Goal: Ask a question

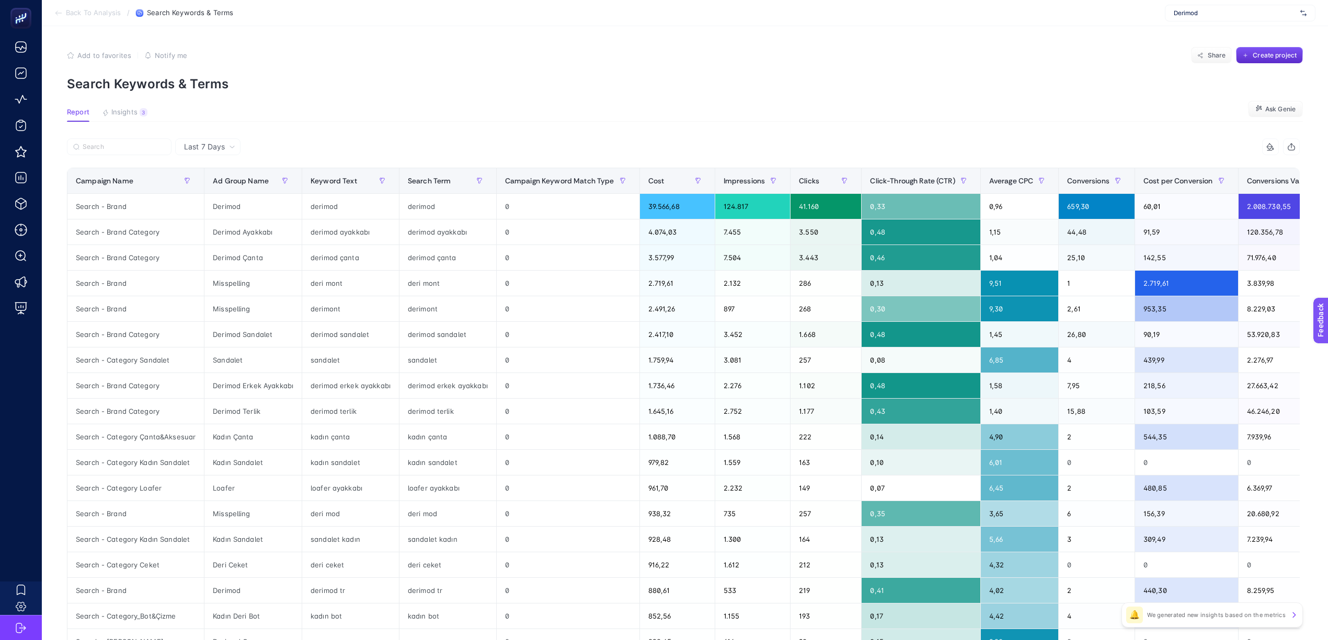
click at [215, 149] on span "Last 7 Days" at bounding box center [204, 147] width 41 height 10
click at [212, 169] on li "Last 7 Days" at bounding box center [207, 168] width 59 height 19
click at [995, 106] on span "Ask Genie" at bounding box center [1280, 109] width 30 height 8
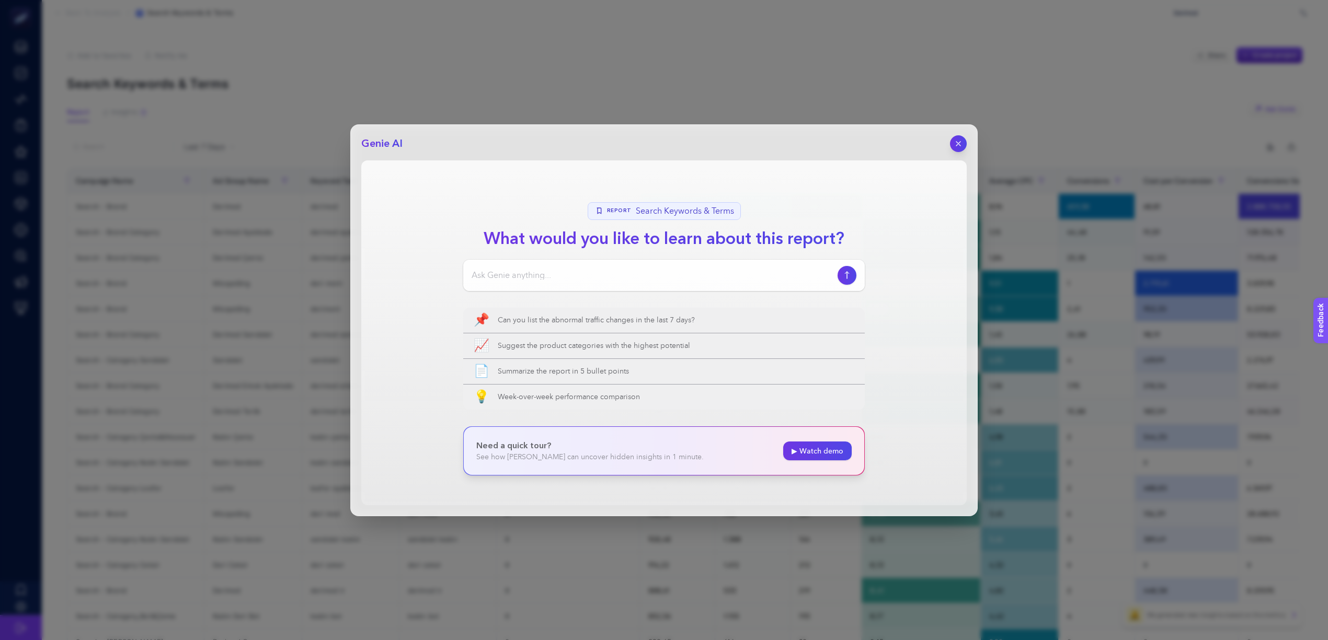
click at [527, 279] on input at bounding box center [653, 275] width 362 height 13
click at [516, 282] on div "Search term olarak tetiklenen" at bounding box center [664, 275] width 402 height 31
click at [516, 277] on input "Search term olarak tetiklenen" at bounding box center [653, 275] width 362 height 13
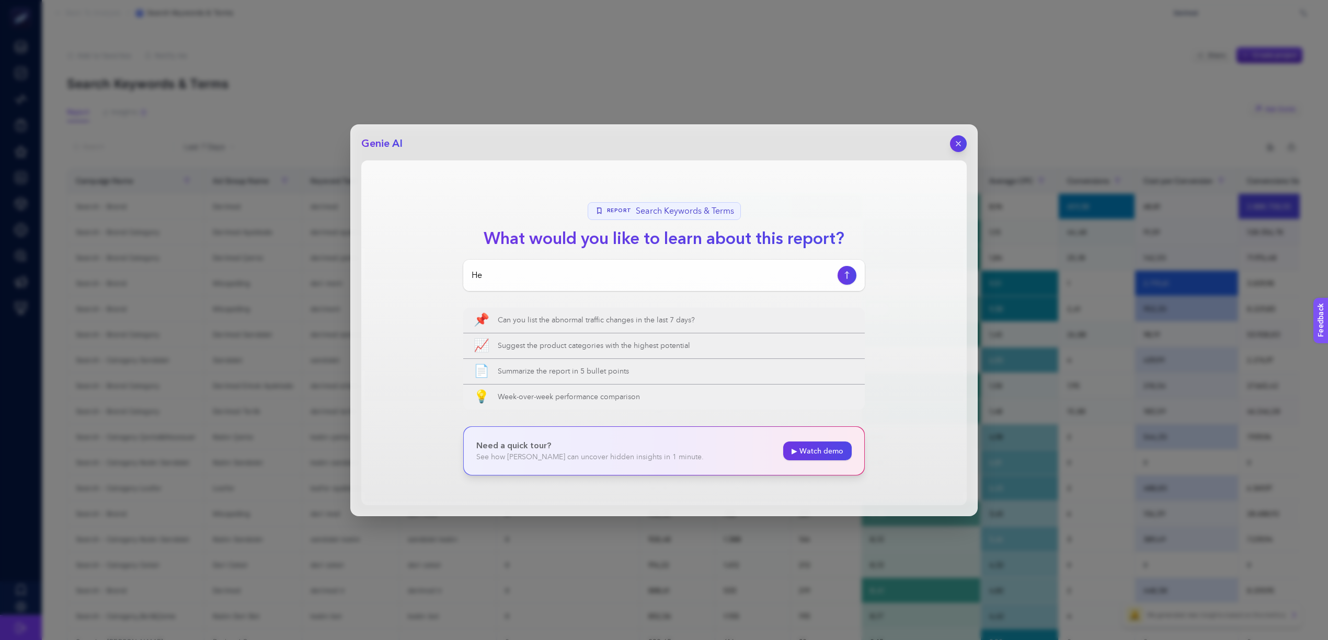
type input "H"
click at [604, 266] on div "Search term olarak tetiklenen" at bounding box center [664, 275] width 402 height 31
click at [613, 277] on input "Search term olarak tetiklenen" at bounding box center [653, 275] width 362 height 13
paste input "nasıl örülür yapılır yapımı örülmesi nasıl yapılır örülür kesimi anlatımı örgü …"
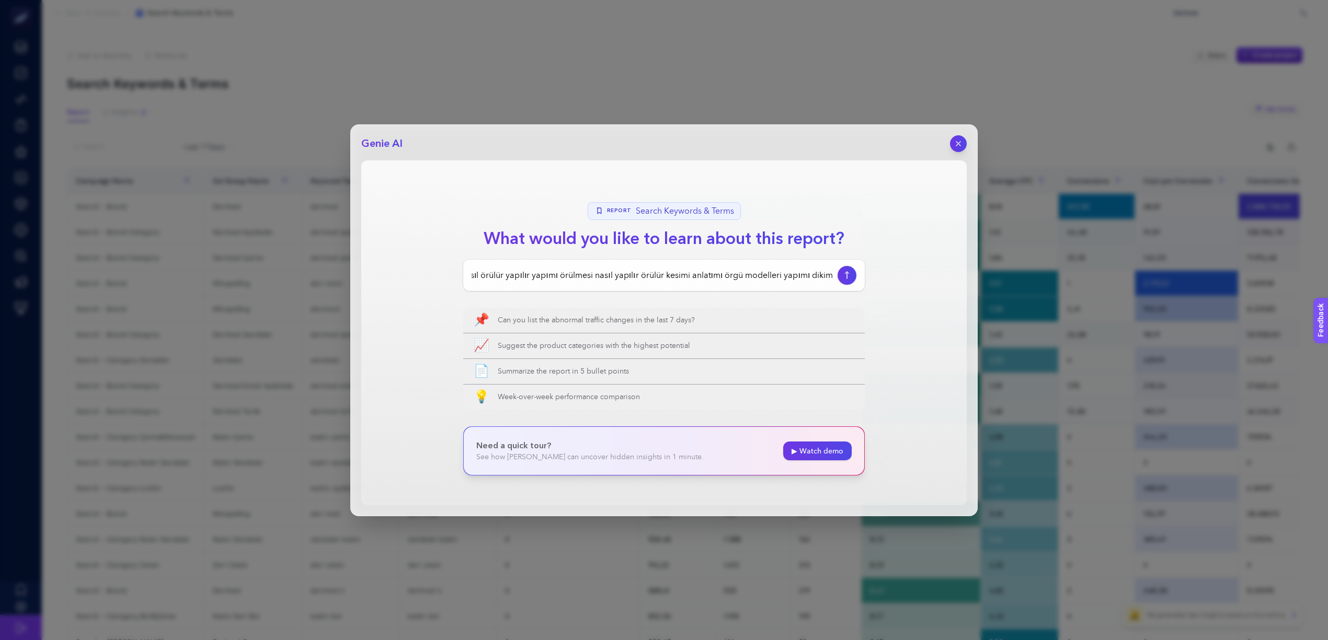
click at [629, 278] on input "Search term olarak tetiklenen nasıl örülür yapılır yapımı örülmesi nasıl yapılı…" at bounding box center [653, 275] width 362 height 13
click at [581, 277] on input "Search term olarak tetiklenen nasıl örülür yapılır yapımı örülmesi nasıl yapılı…" at bounding box center [653, 275] width 362 height 13
drag, startPoint x: 582, startPoint y: 276, endPoint x: 545, endPoint y: 277, distance: 37.1
click at [544, 277] on input "Search term olarak tetiklenen nasıl örülür yapılır yapımı örülmesi nasıl yapılı…" at bounding box center [653, 275] width 362 height 13
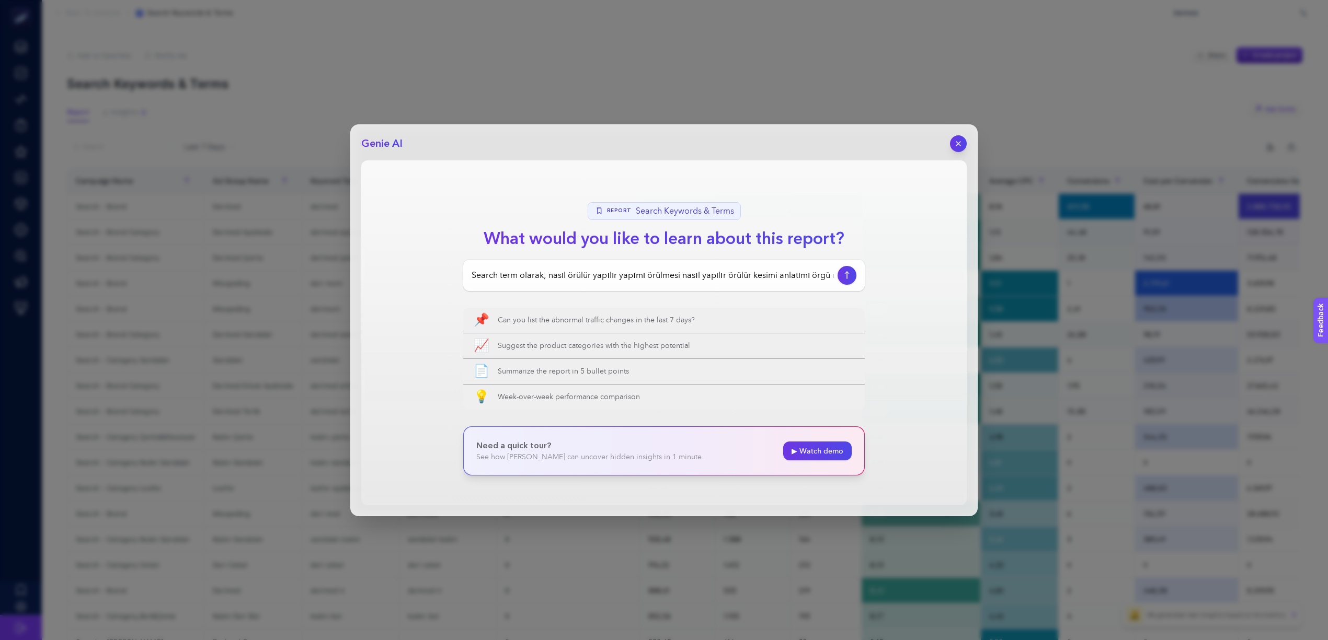
click at [592, 275] on input "Search term olarak; nasıl örülür yapılır yapımı örülmesi nasıl yapılır örülür k…" at bounding box center [653, 275] width 362 height 13
click at [616, 277] on input "Search term olarak; nasıl örülür, yapılır yapımı örülmesi nasıl yapılır örülür …" at bounding box center [653, 275] width 362 height 13
click at [646, 276] on input "Search term olarak; nasıl örülür, yapılır, yapımı örülmesi nasıl yapılır örülür…" at bounding box center [653, 275] width 362 height 13
click at [684, 277] on input "Search term olarak; nasıl örülür, yapılır, yapımı, örülmesi nasıl yapılır örülü…" at bounding box center [653, 275] width 362 height 13
click at [731, 276] on input "Search term olarak; nasıl örülür, yapılır, yapımı, örülmesi, nasıl yapılır örül…" at bounding box center [653, 275] width 362 height 13
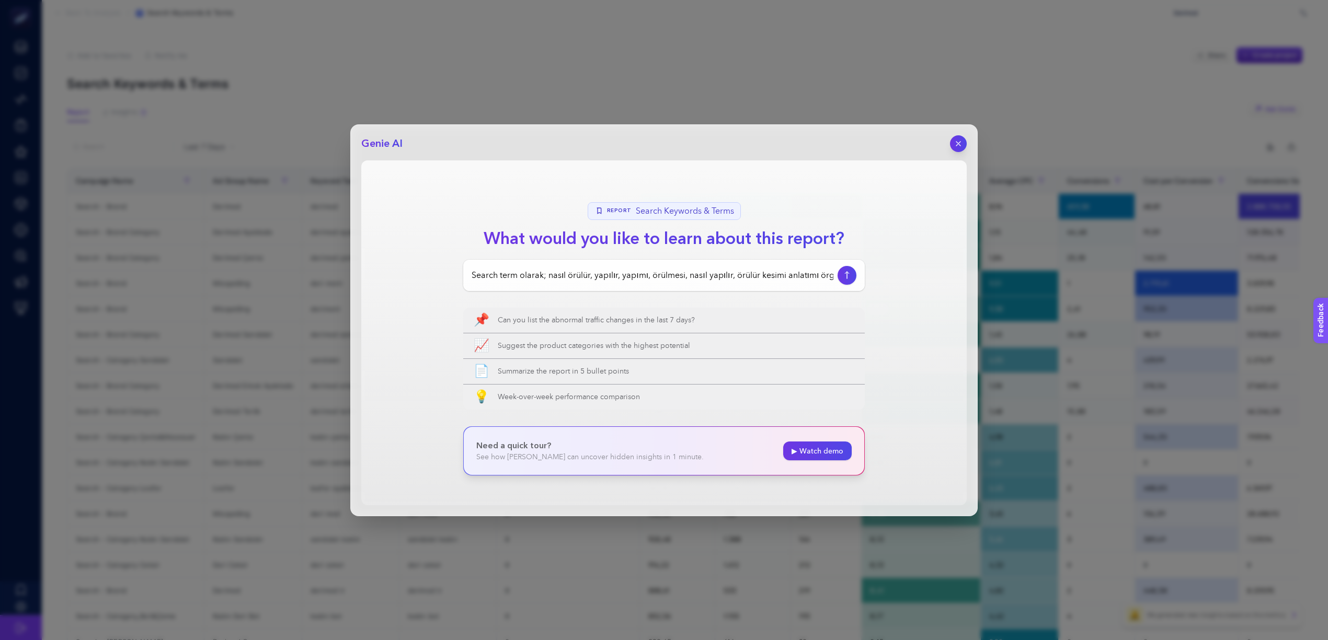
click at [757, 276] on input "Search term olarak; nasıl örülür, yapılır, yapımı, örülmesi, nasıl yapılır, örü…" at bounding box center [653, 275] width 362 height 13
click at [593, 278] on input "Search term olarak; nasıl örülür, yapılır, yapımı, örülmesi, nasıl yapılır, örü…" at bounding box center [653, 275] width 362 height 13
click at [546, 275] on input "Search term olarak; nasıl örülür, yapılır, yapımı, örülmesi, nasıl yapılır, örü…" at bounding box center [653, 275] width 362 height 13
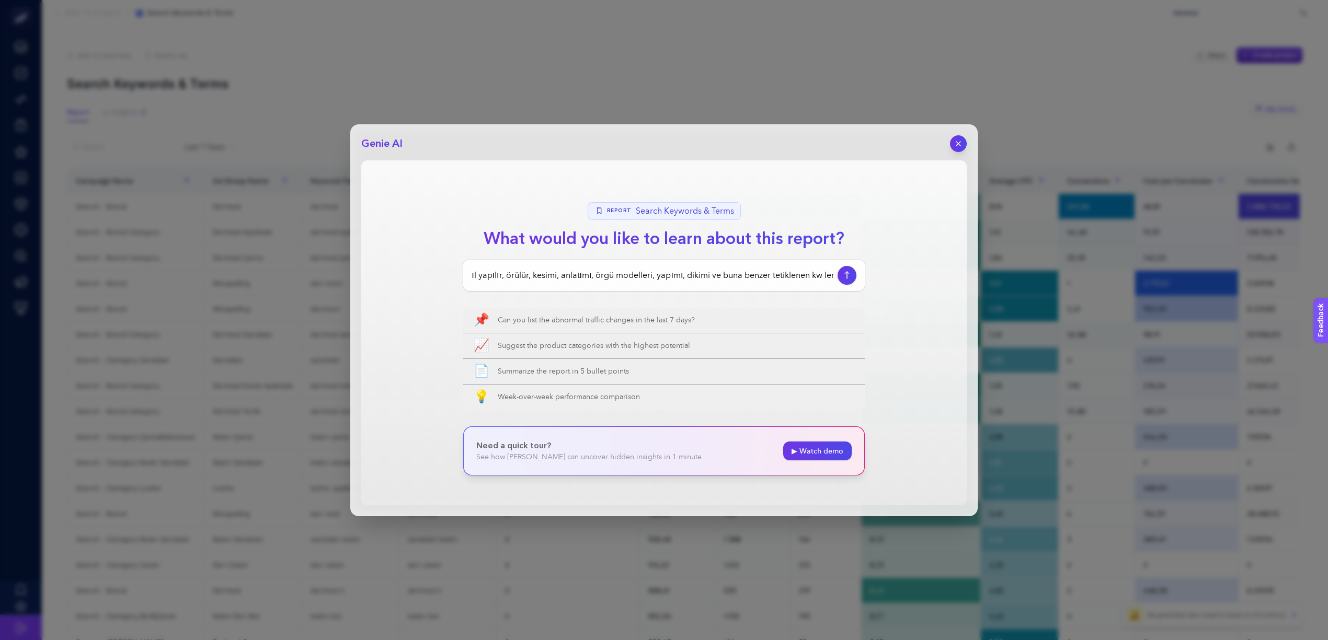
scroll to position [0, 316]
click at [684, 275] on input "Search term olarak; nasıl örülür, yapılır, yapımı, örülmesi, nasıl yapılır, örü…" at bounding box center [653, 275] width 362 height 13
click at [751, 278] on input "Search term olarak; nasıl örülür, yapılır, yapımı, örülmesi, nasıl yapılır, örü…" at bounding box center [653, 275] width 362 height 13
type input "Search term olarak; nasıl örülür, yapılır, yapımı, örülmesi, nasıl yapılır, örü…"
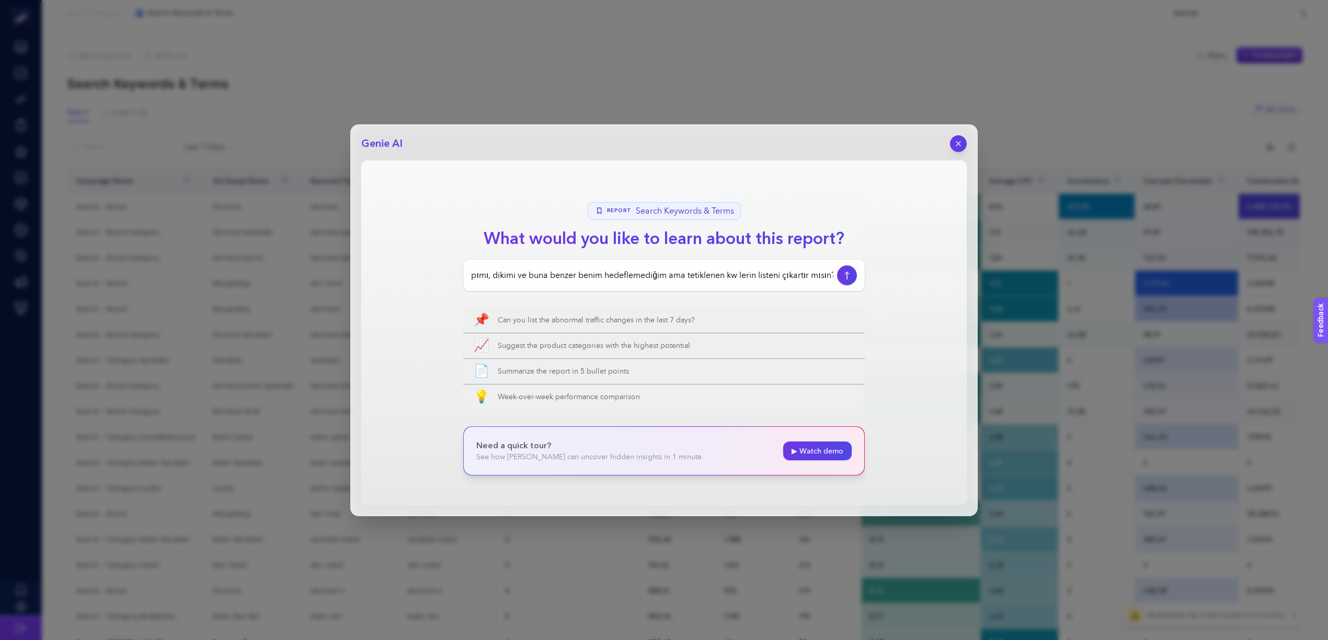
click at [850, 277] on icon "button" at bounding box center [847, 275] width 11 height 8
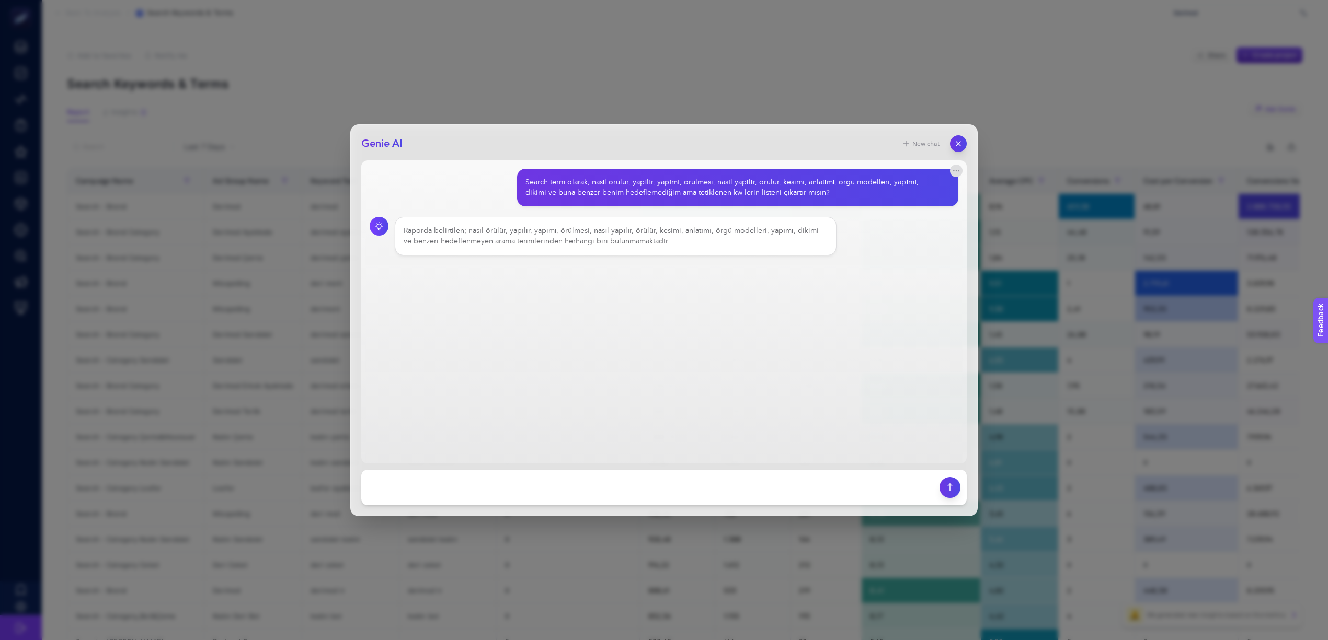
click at [595, 243] on div "Raporda belirtilen; nasıl örülür, yapılır, yapımı, örülmesi, nasıl yapılır, örü…" at bounding box center [616, 236] width 424 height 21
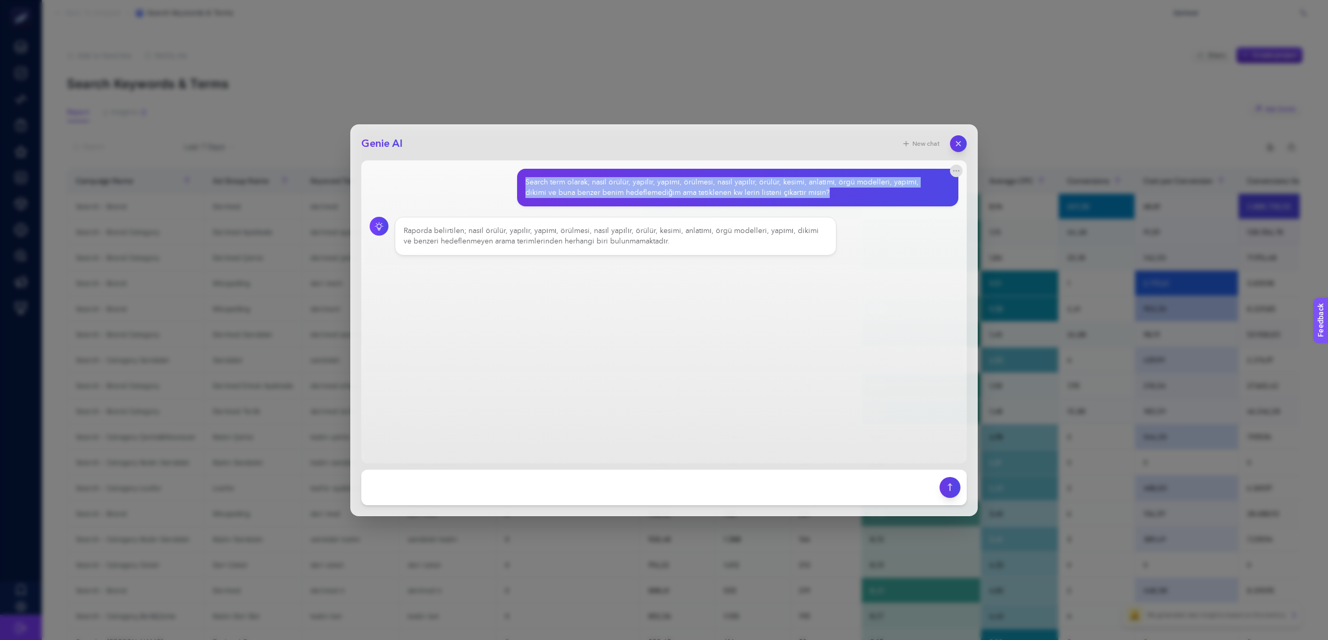
drag, startPoint x: 807, startPoint y: 194, endPoint x: 503, endPoint y: 180, distance: 304.6
click at [503, 180] on div "Search term olarak; nasıl örülür, yapılır, yapımı, örülmesi, nasıl yapılır, örü…" at bounding box center [664, 188] width 589 height 38
copy div "Search term olarak; nasıl örülür, yapılır, yapımı, örülmesi, nasıl yapılır, örü…"
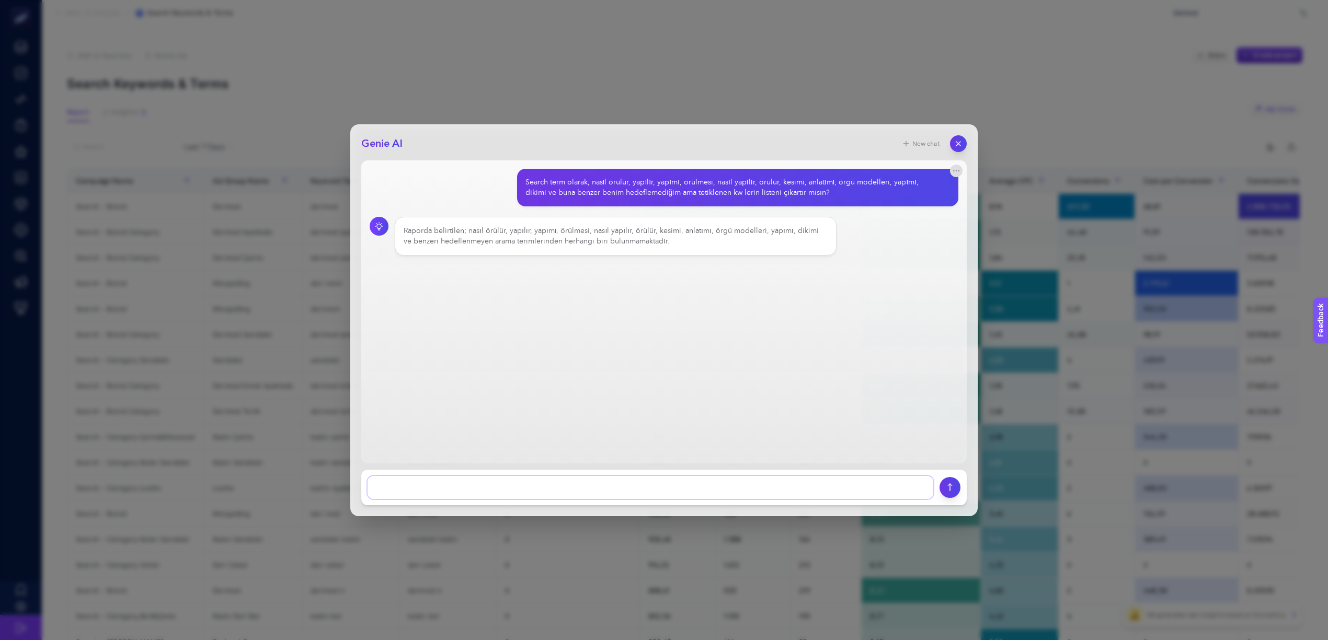
click at [719, 477] on textarea at bounding box center [651, 487] width 566 height 23
type textarea "P"
type textarea "Benim ad grup bazında hedeflemediğim halde gösterim alan arama terimlerini bula…"
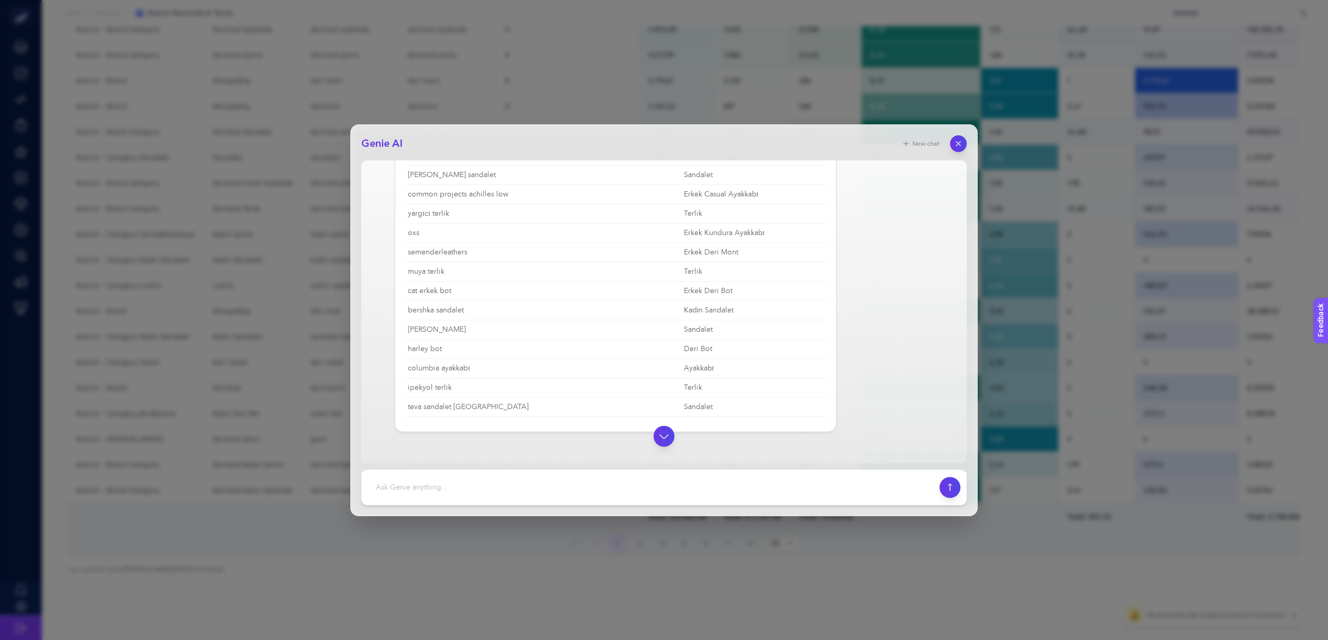
scroll to position [624, 0]
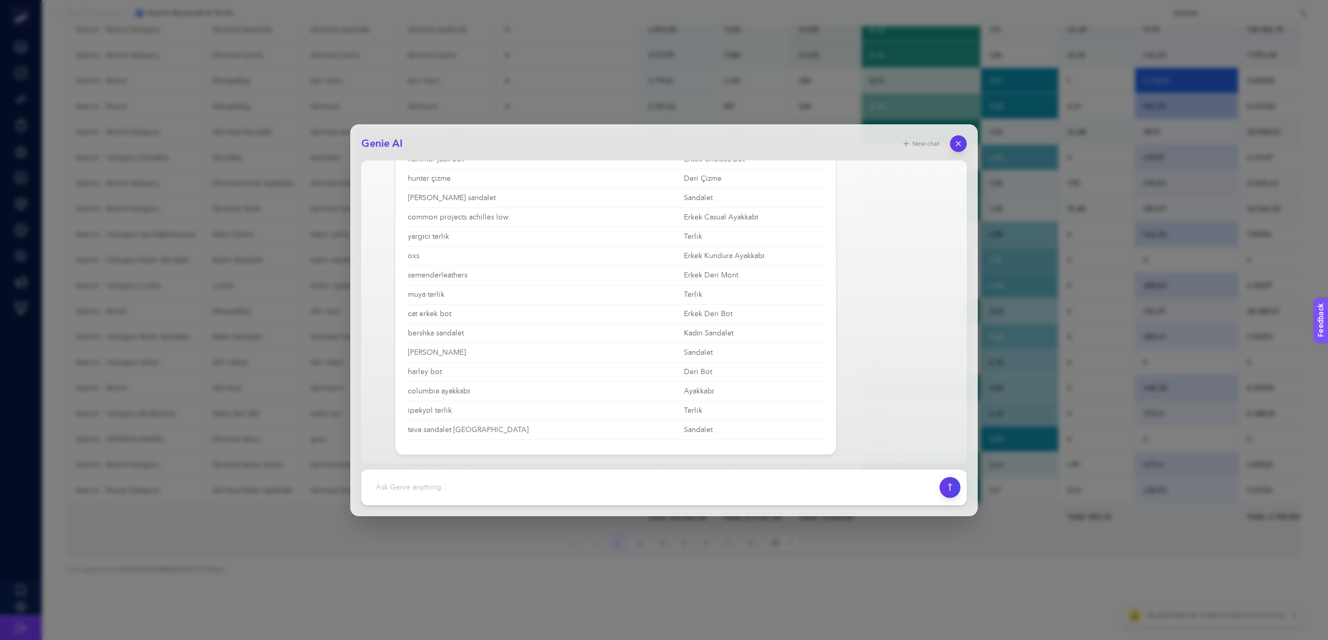
click at [616, 449] on div "Reklam raporunuza göre, ad gruplarınızın hedefleriyle tam olarak örtüşmeyen ve …" at bounding box center [616, 76] width 442 height 759
click at [661, 433] on icon "button" at bounding box center [663, 436] width 13 height 13
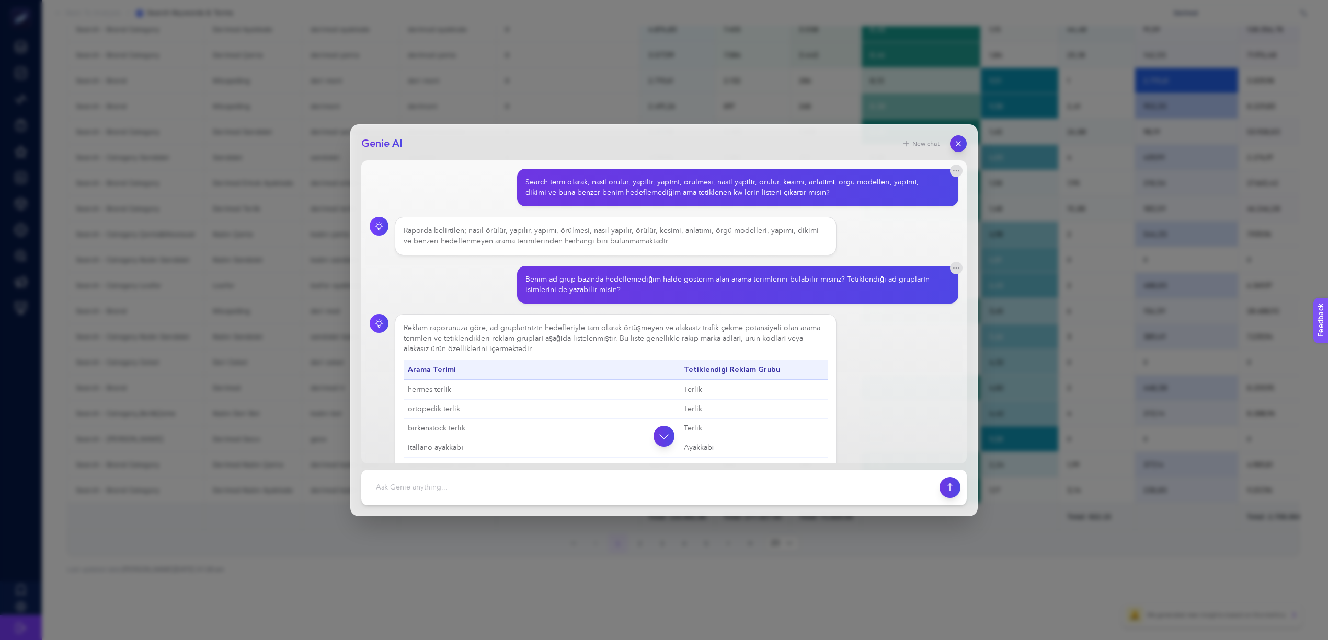
click at [486, 480] on textarea at bounding box center [651, 487] width 566 height 23
type textarea "P"
type textarea "Bu listeye imprs., click, conversion gibi metriklerini de ekleyebilir misin?"
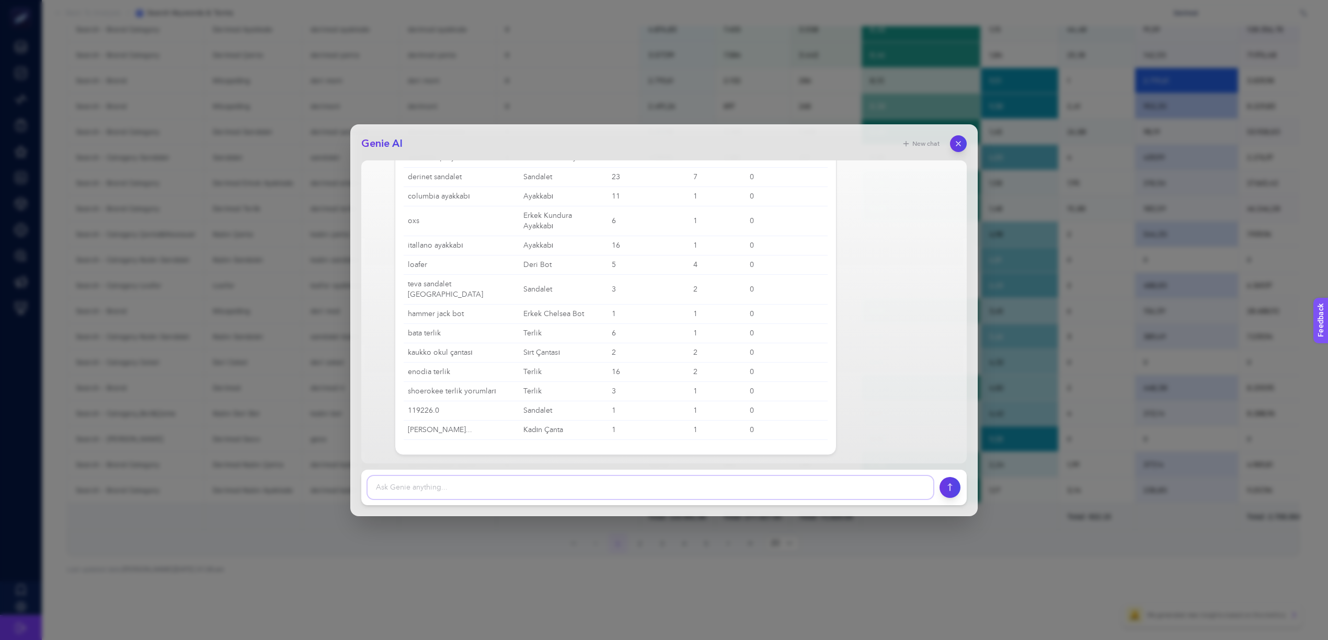
scroll to position [1477, 0]
click at [417, 443] on div "Elbette, raporunuza göre hedeflemediğiniz halde gösterim alan arama terimlerini…" at bounding box center [616, 50] width 442 height 809
click at [424, 375] on td "enodia terlik" at bounding box center [462, 371] width 116 height 19
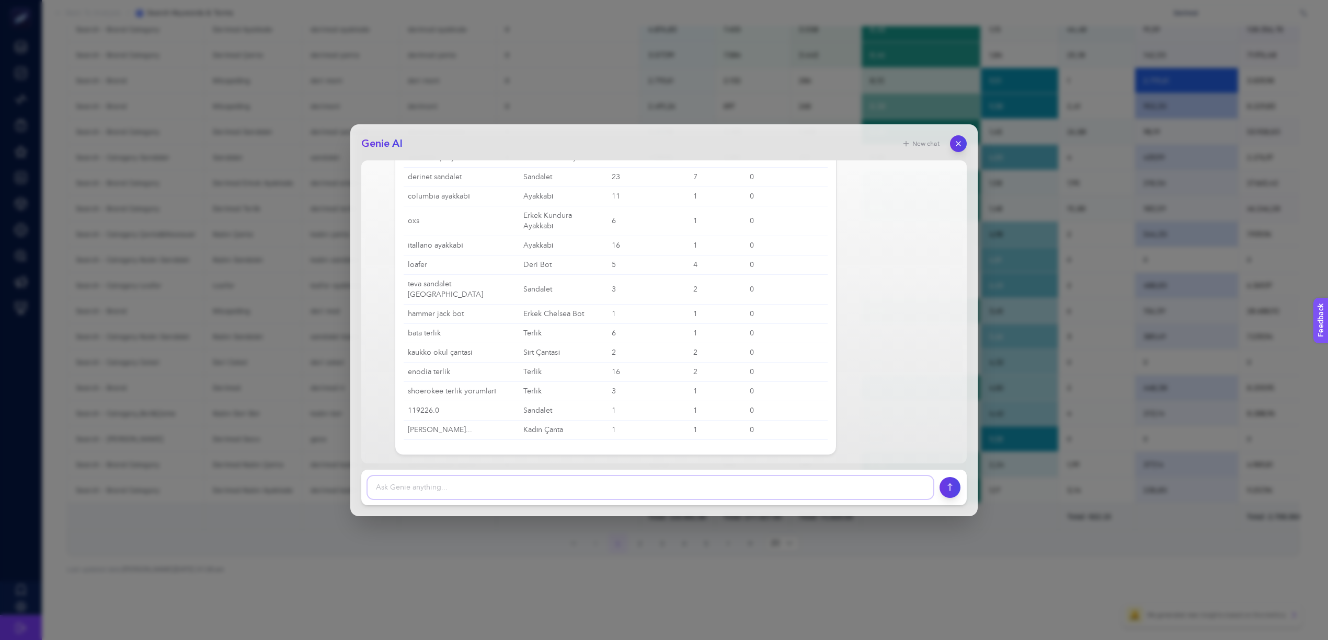
click at [545, 480] on textarea at bounding box center [651, 487] width 566 height 23
type textarea "Bu listeyi indirebilmem için bir pdf formatını iletebilir misin"
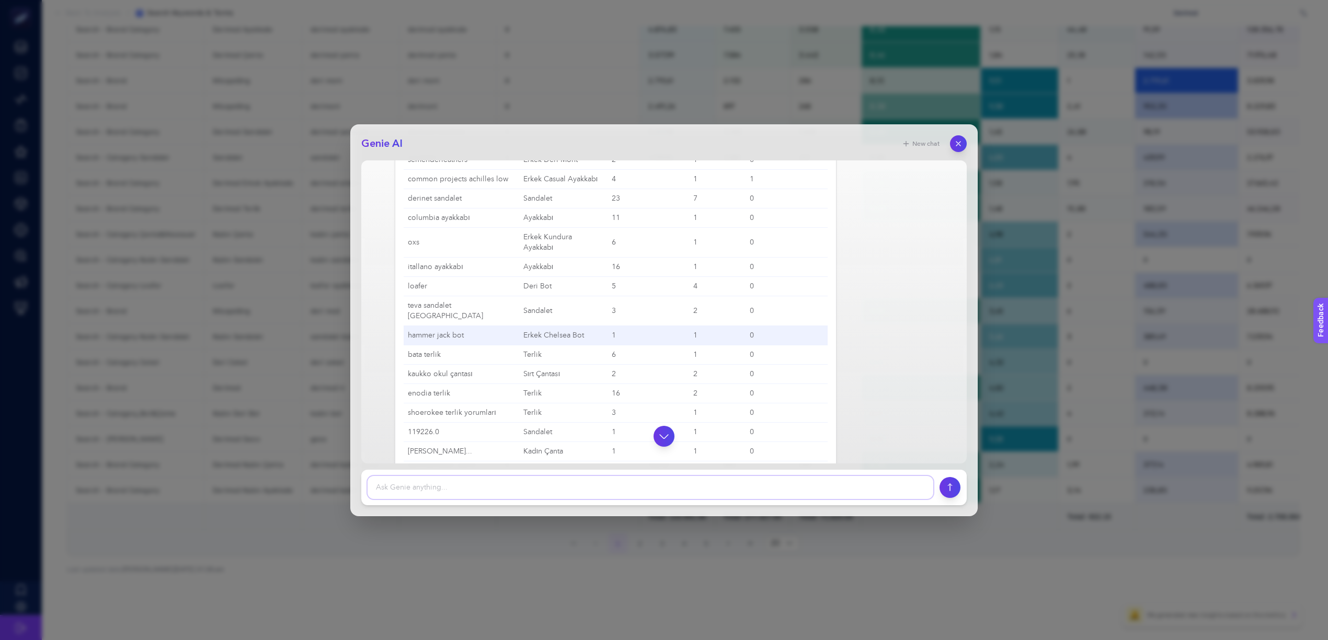
scroll to position [2383, 0]
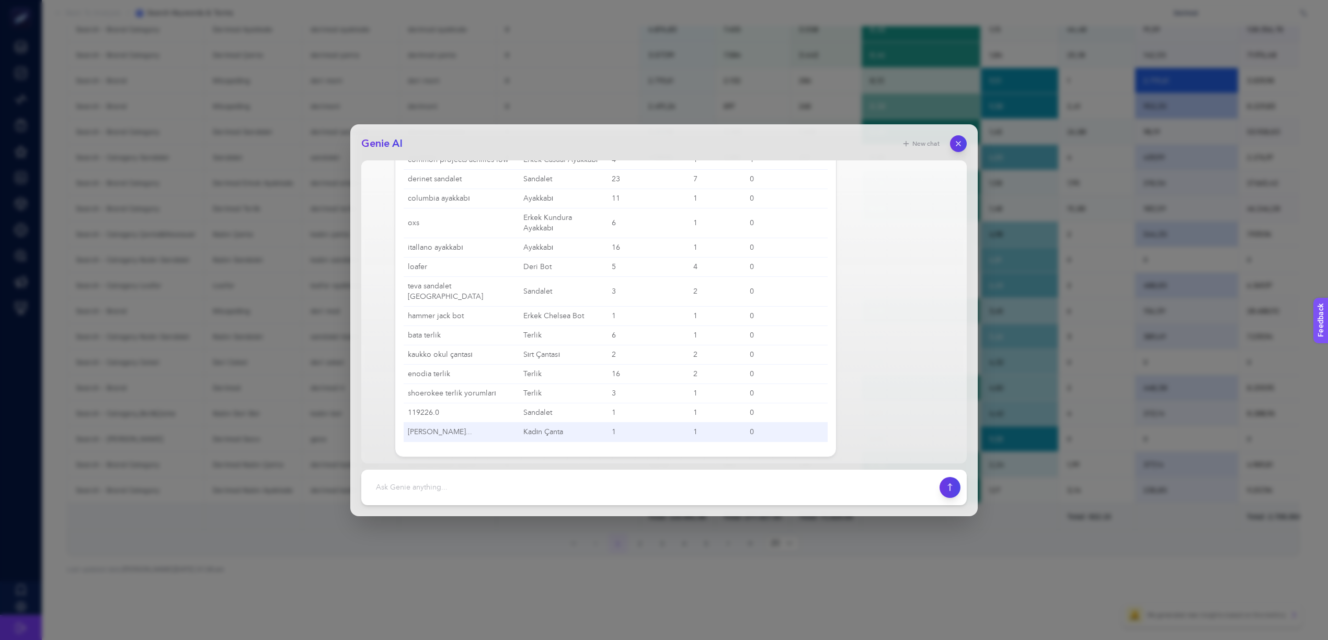
click at [461, 429] on td "tommy hilfiger..." at bounding box center [462, 431] width 116 height 19
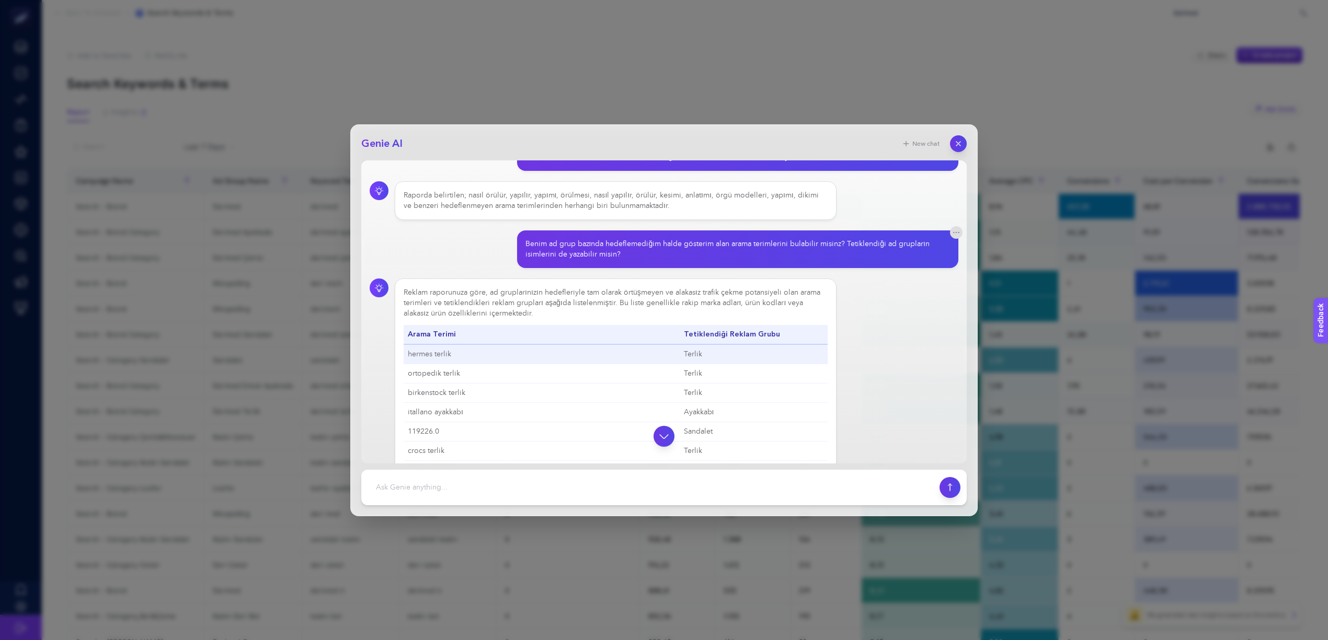
scroll to position [43, 0]
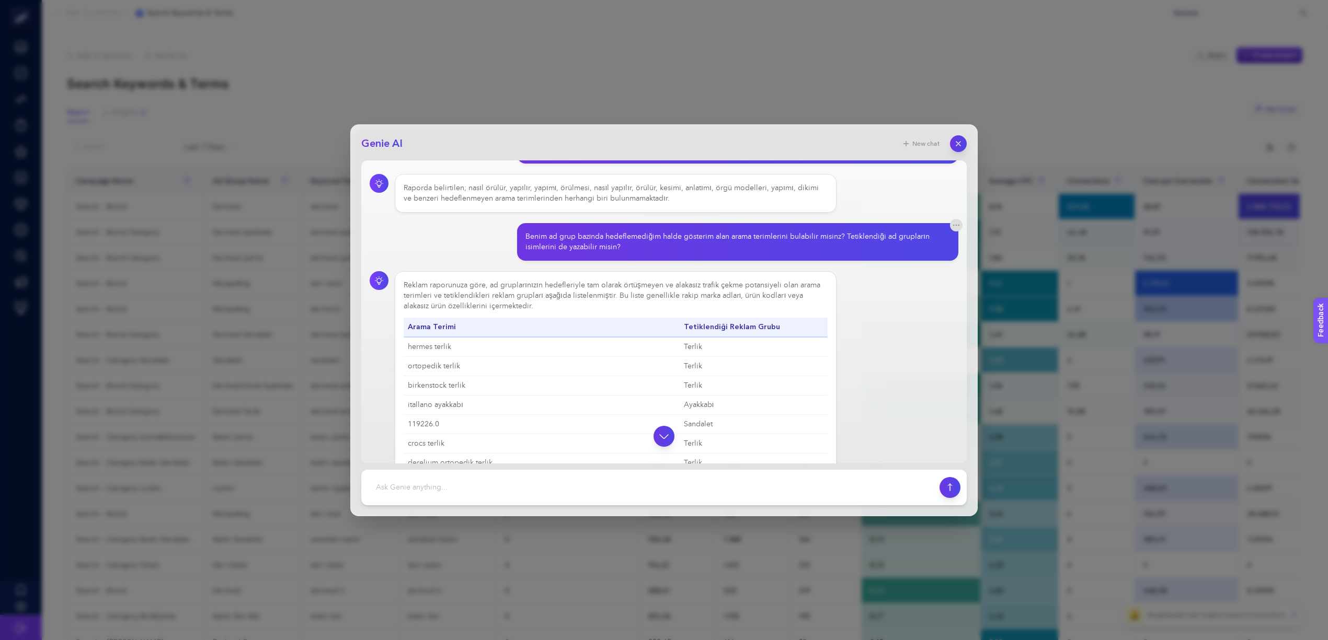
click at [426, 295] on div "Reklam raporunuza göre, ad gruplarınızın hedefleriyle tam olarak örtüşmeyen ve …" at bounding box center [616, 647] width 424 height 735
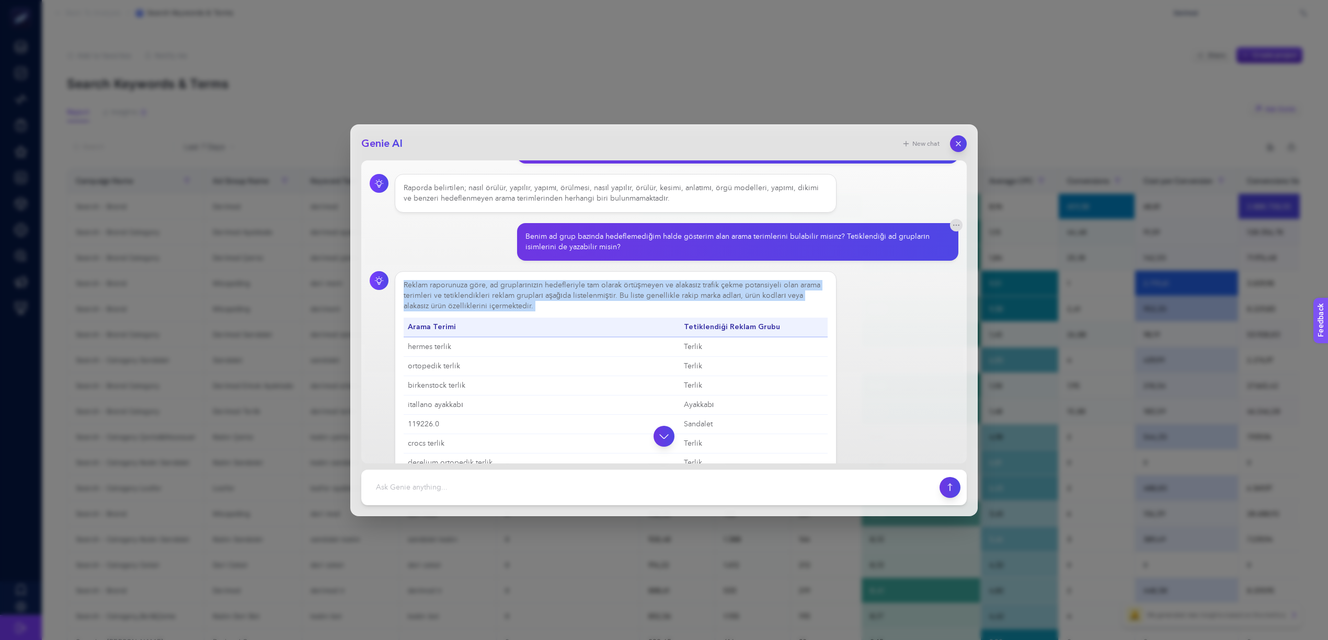
click at [426, 295] on div "Reklam raporunuza göre, ad gruplarınızın hedefleriyle tam olarak örtüşmeyen ve …" at bounding box center [616, 647] width 424 height 735
click at [506, 306] on div "Reklam raporunuza göre, ad gruplarınızın hedefleriyle tam olarak örtüşmeyen ve …" at bounding box center [616, 647] width 424 height 735
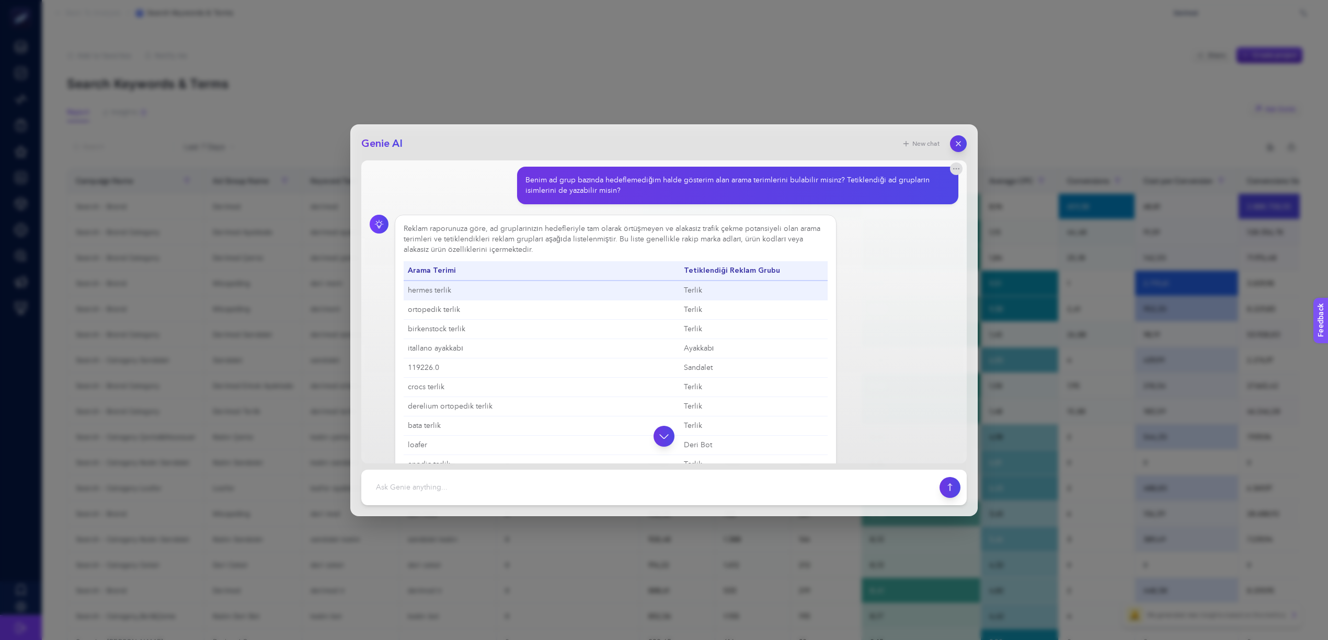
scroll to position [85, 0]
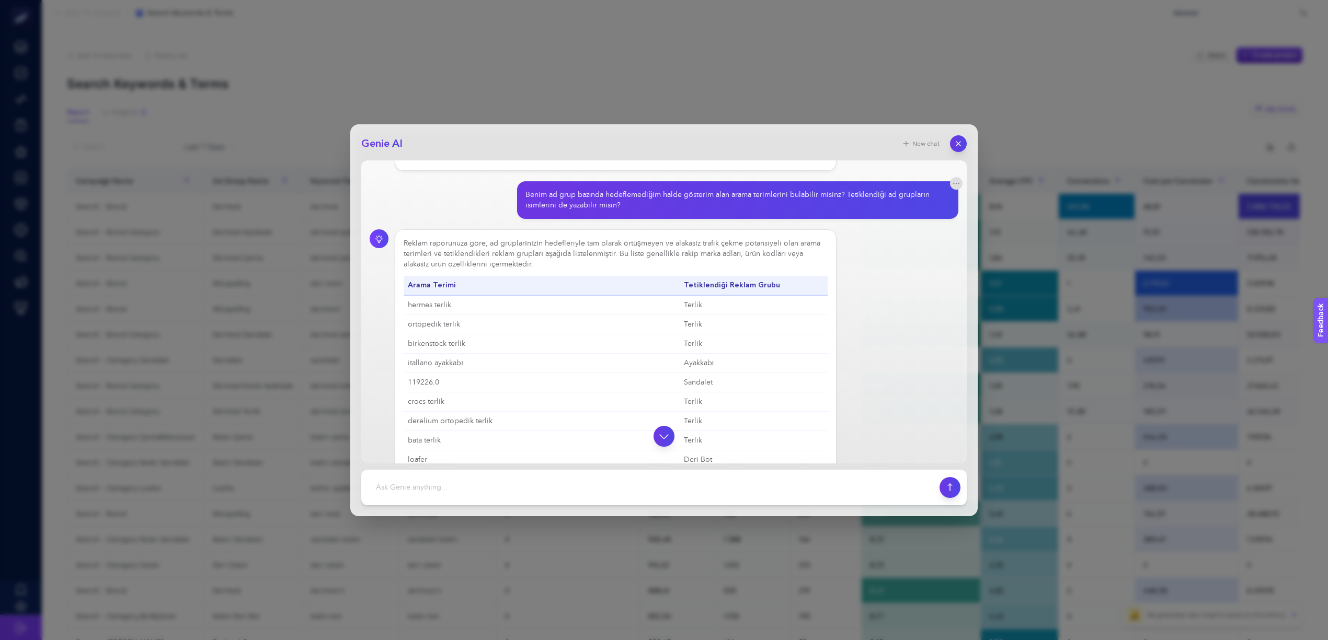
click at [451, 256] on div "Reklam raporunuza göre, ad gruplarınızın hedefleriyle tam olarak örtüşmeyen ve …" at bounding box center [616, 605] width 424 height 735
drag, startPoint x: 404, startPoint y: 242, endPoint x: 454, endPoint y: 259, distance: 53.1
click at [454, 259] on div "Reklam raporunuza göre, ad gruplarınızın hedefleriyle tam olarak örtüşmeyen ve …" at bounding box center [616, 605] width 424 height 735
drag, startPoint x: 491, startPoint y: 245, endPoint x: 592, endPoint y: 254, distance: 101.3
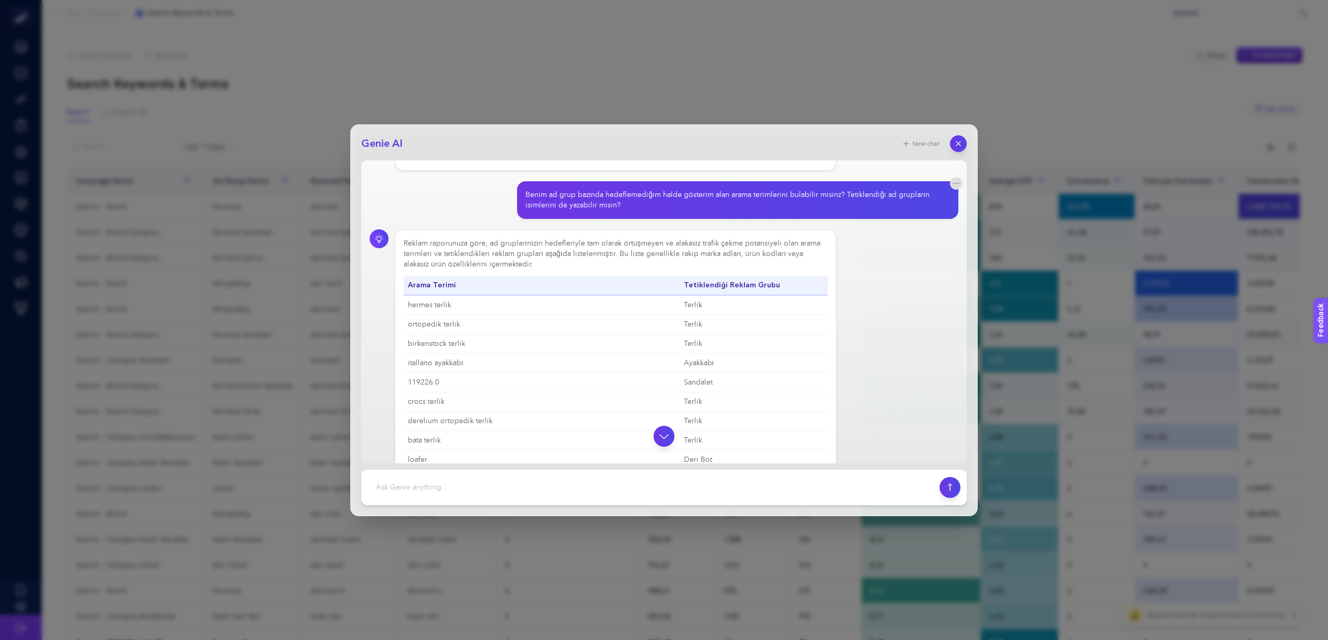
click at [592, 254] on div "Reklam raporunuza göre, ad gruplarınızın hedefleriyle tam olarak örtüşmeyen ve …" at bounding box center [616, 605] width 424 height 735
drag, startPoint x: 490, startPoint y: 242, endPoint x: 615, endPoint y: 257, distance: 126.4
click at [615, 257] on div "Reklam raporunuza göre, ad gruplarınızın hedefleriyle tam olarak örtüşmeyen ve …" at bounding box center [616, 605] width 424 height 735
copy div "ad gruplarınızın hedefleriyle tam olarak örtüşmeyen ve alakasız trafik çekme po…"
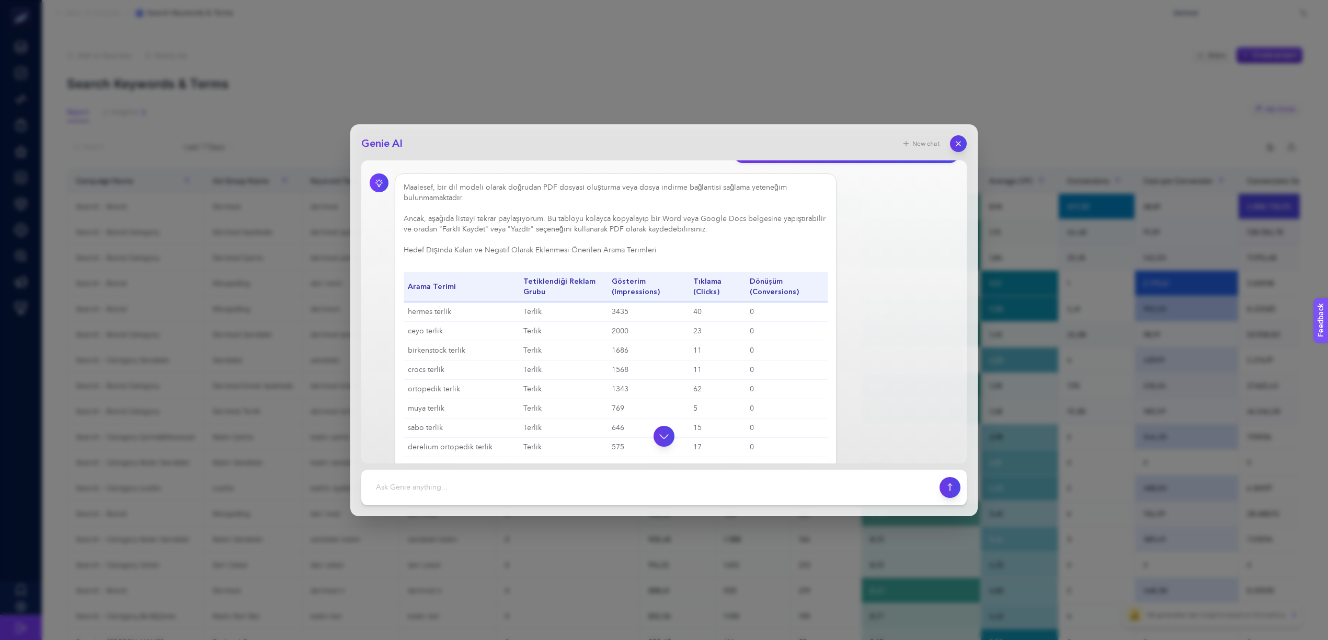
scroll to position [1807, 0]
click at [499, 251] on h3 "Hedef Dışında Kalan ve Negatif Olarak Eklenmesi Önerilen Arama Terimleri" at bounding box center [616, 248] width 424 height 10
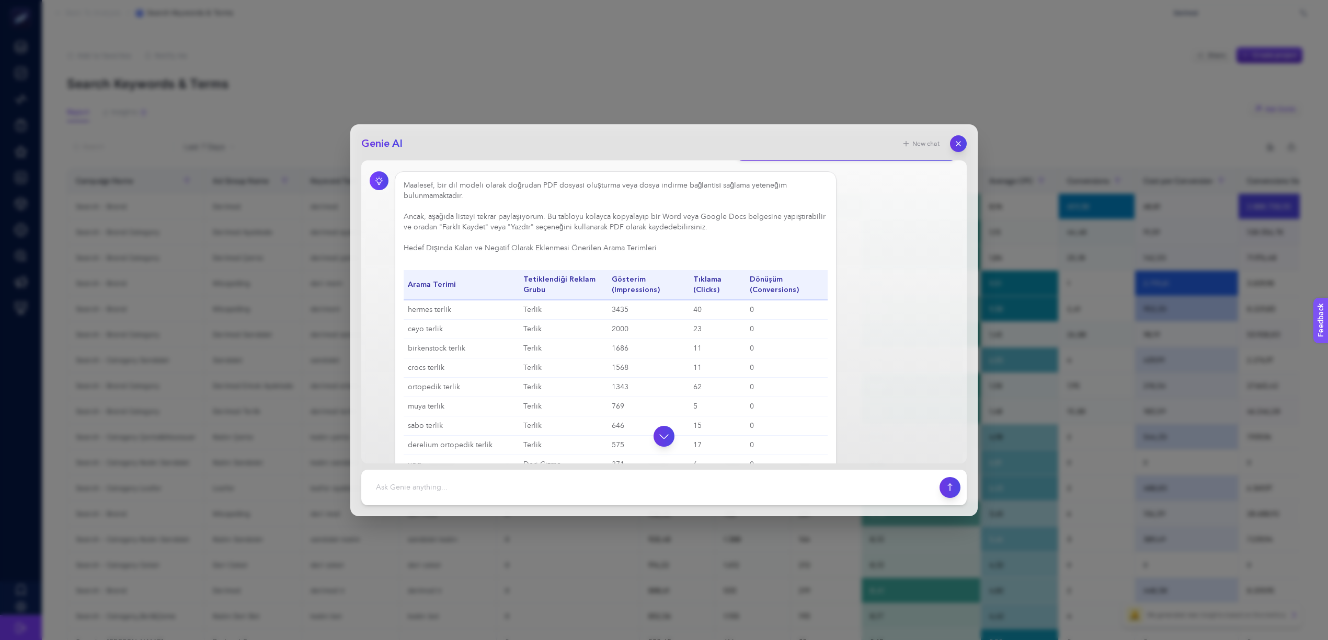
click at [418, 218] on div "Maalesef, bir dil modeli olarak doğrudan PDF dosyası oluşturma veya dosya indir…" at bounding box center [616, 599] width 424 height 838
click at [464, 252] on h3 "Hedef Dışında Kalan ve Negatif Olarak Eklenmesi Önerilen Arama Terimleri" at bounding box center [616, 248] width 424 height 10
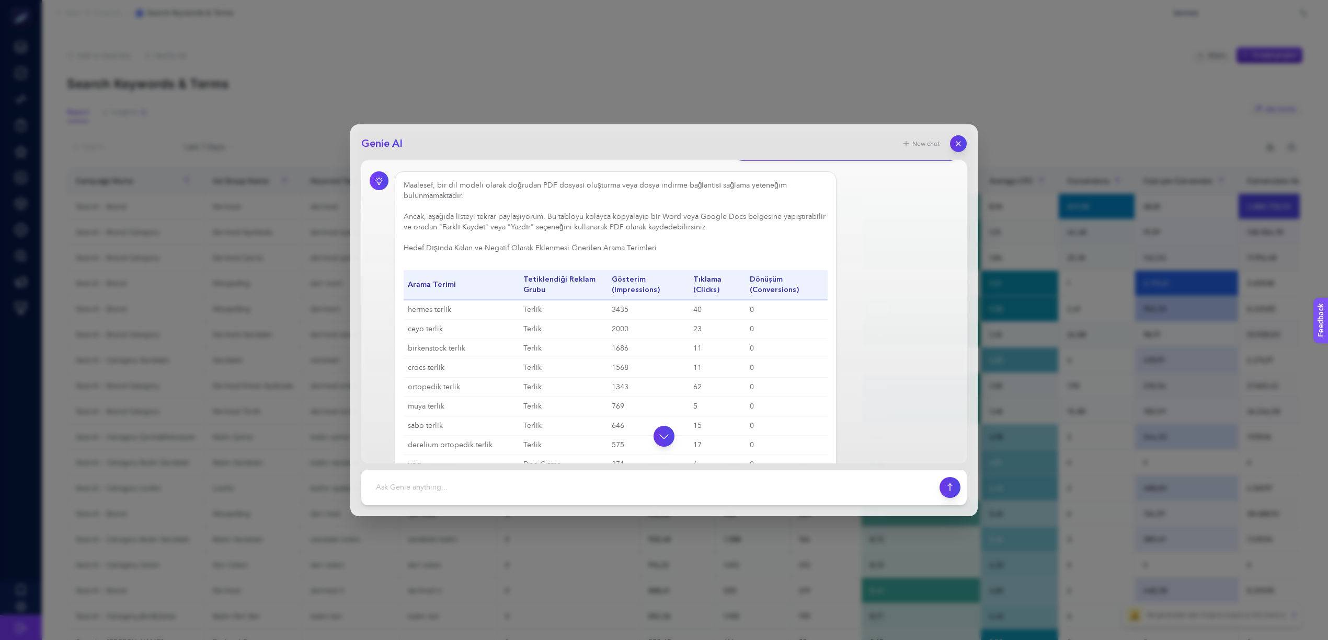
click at [464, 252] on h3 "Hedef Dışında Kalan ve Negatif Olarak Eklenmesi Önerilen Arama Terimleri" at bounding box center [616, 248] width 424 height 10
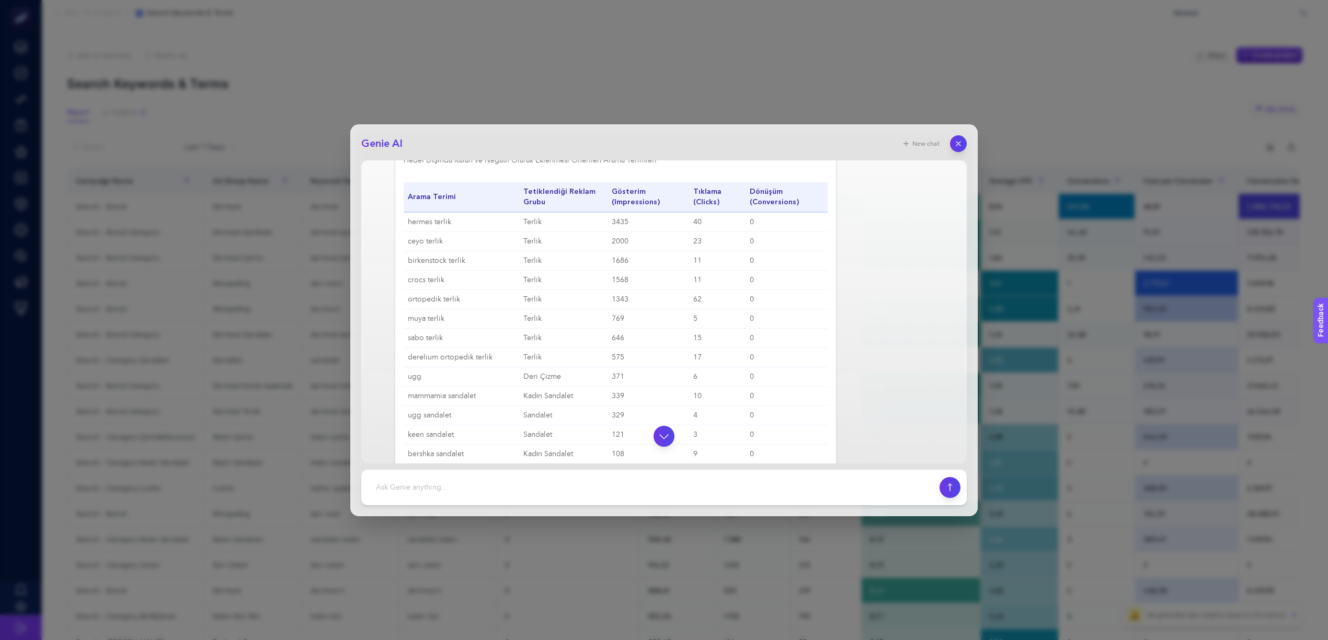
scroll to position [1868, 0]
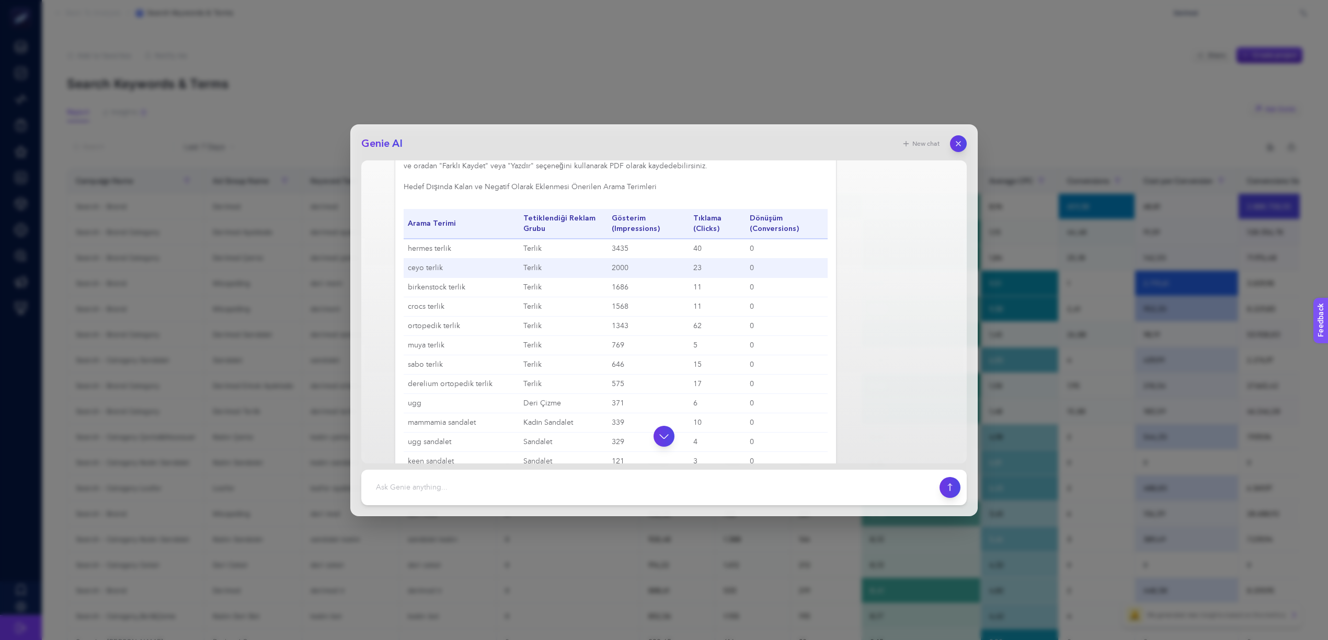
click at [440, 267] on td "ceyo terlik" at bounding box center [462, 267] width 116 height 19
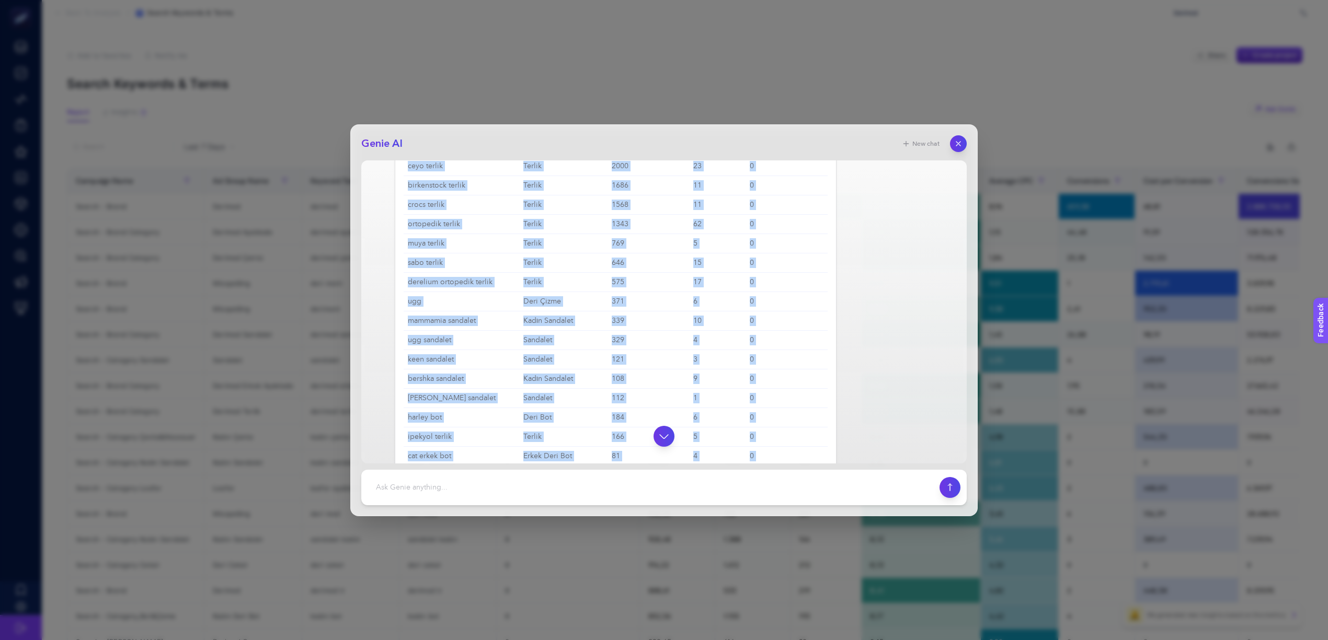
scroll to position [2383, 0]
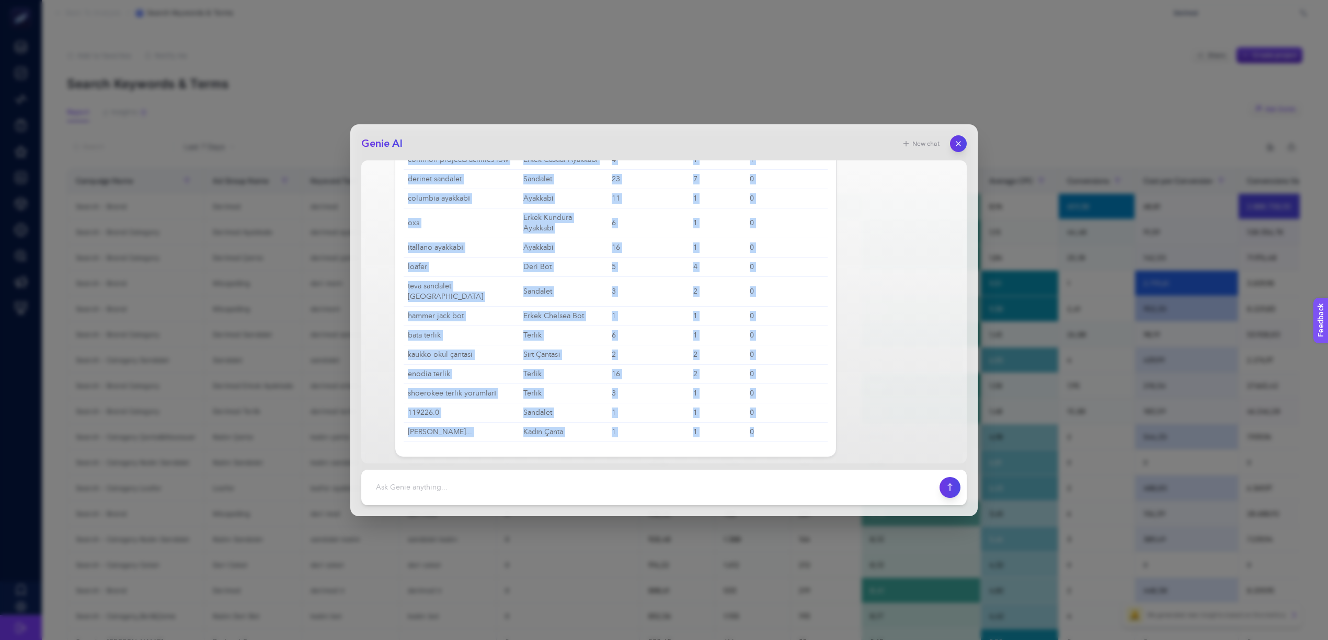
drag, startPoint x: 410, startPoint y: 228, endPoint x: 718, endPoint y: 486, distance: 401.2
click at [718, 480] on div "Genie AI New chat Search term olarak; nasıl örülür, yapılır, yapımı, örülmesi, …" at bounding box center [663, 320] width 627 height 392
copy section "Arama Terimi Tetiklendiği Reklam Grubu Gösterim (Impressions) Tıklama (Clicks) …"
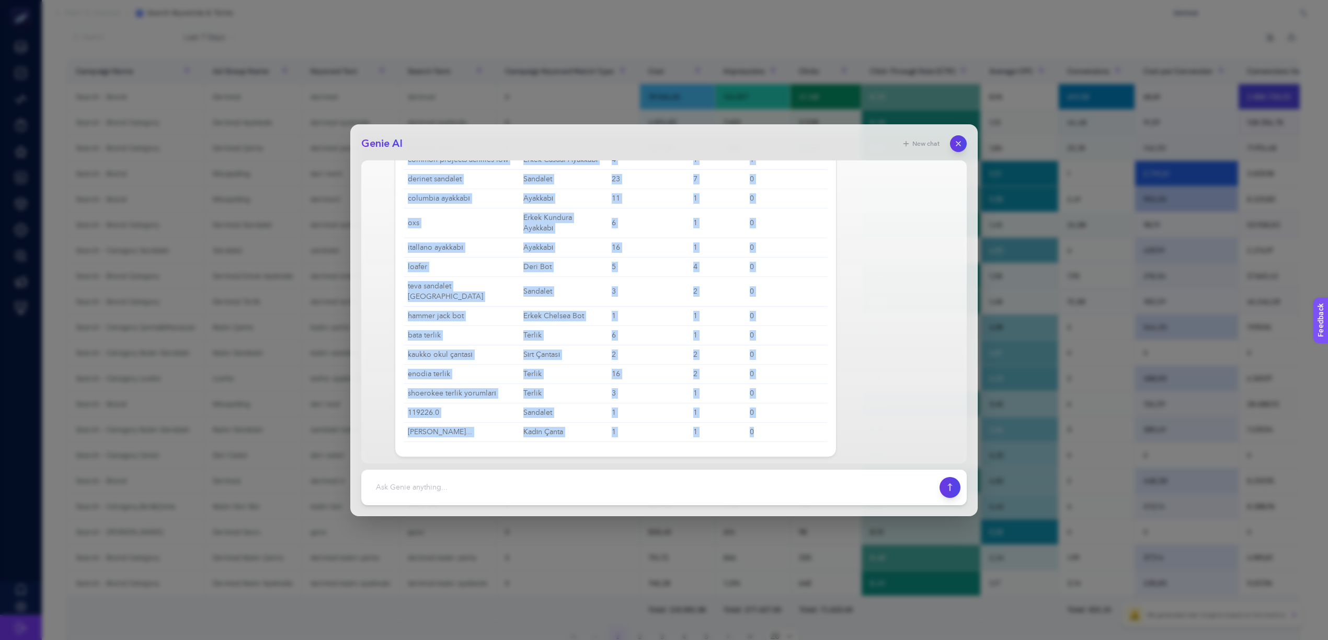
scroll to position [217, 7]
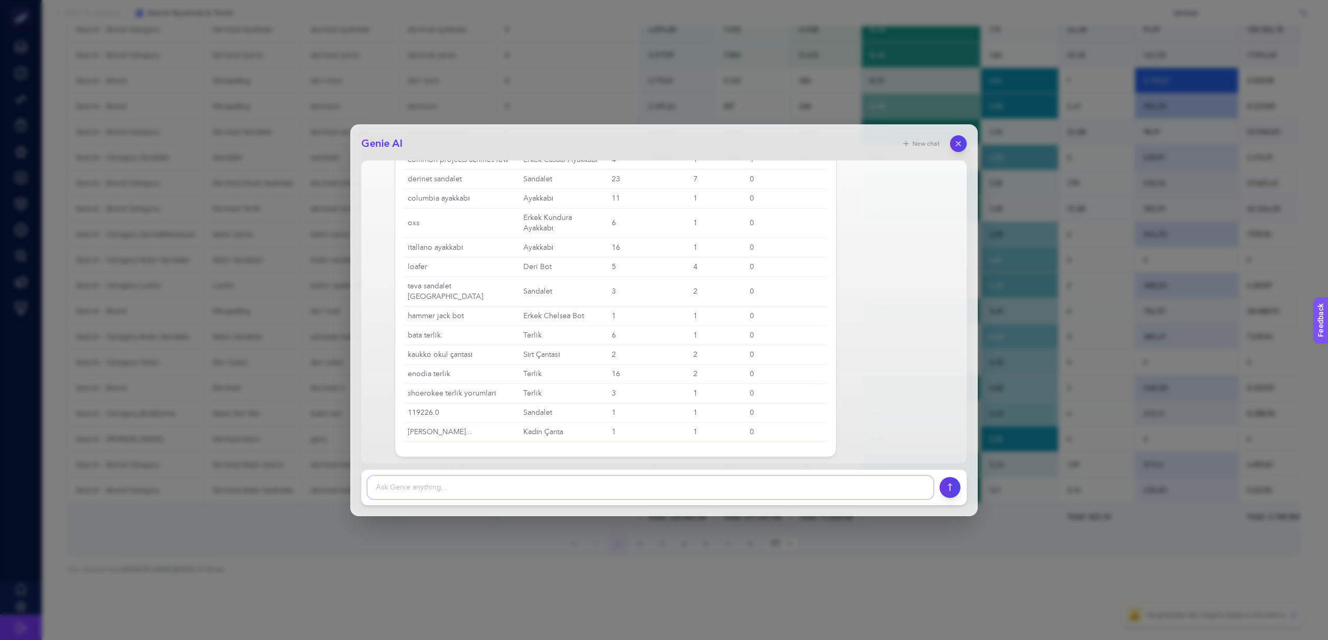
click at [691, 480] on textarea at bounding box center [651, 487] width 566 height 23
type textarea "Teşekkür ederim"
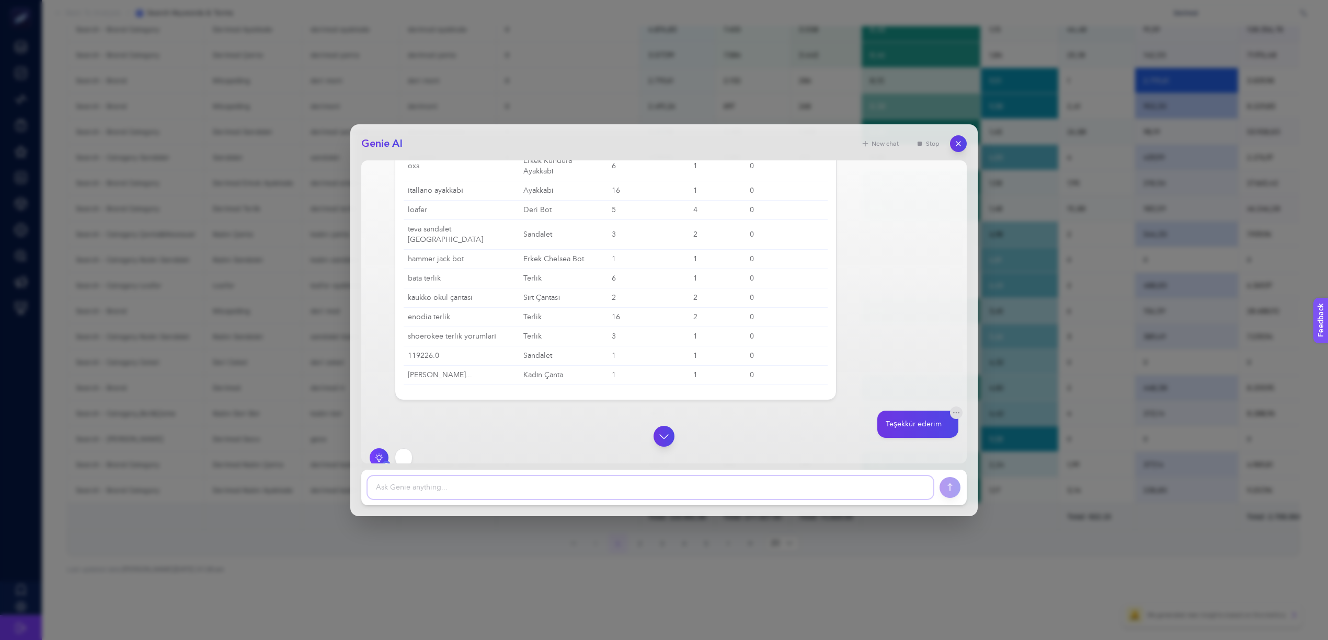
scroll to position [2449, 0]
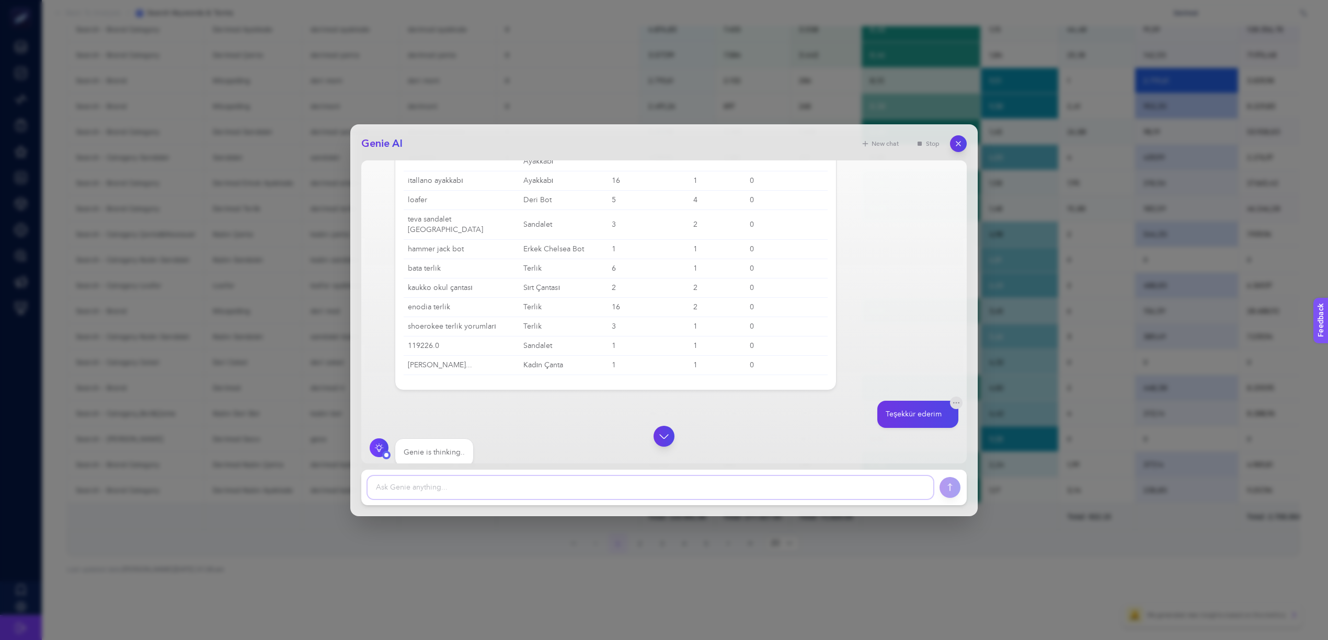
click at [500, 480] on textarea at bounding box center [651, 487] width 566 height 23
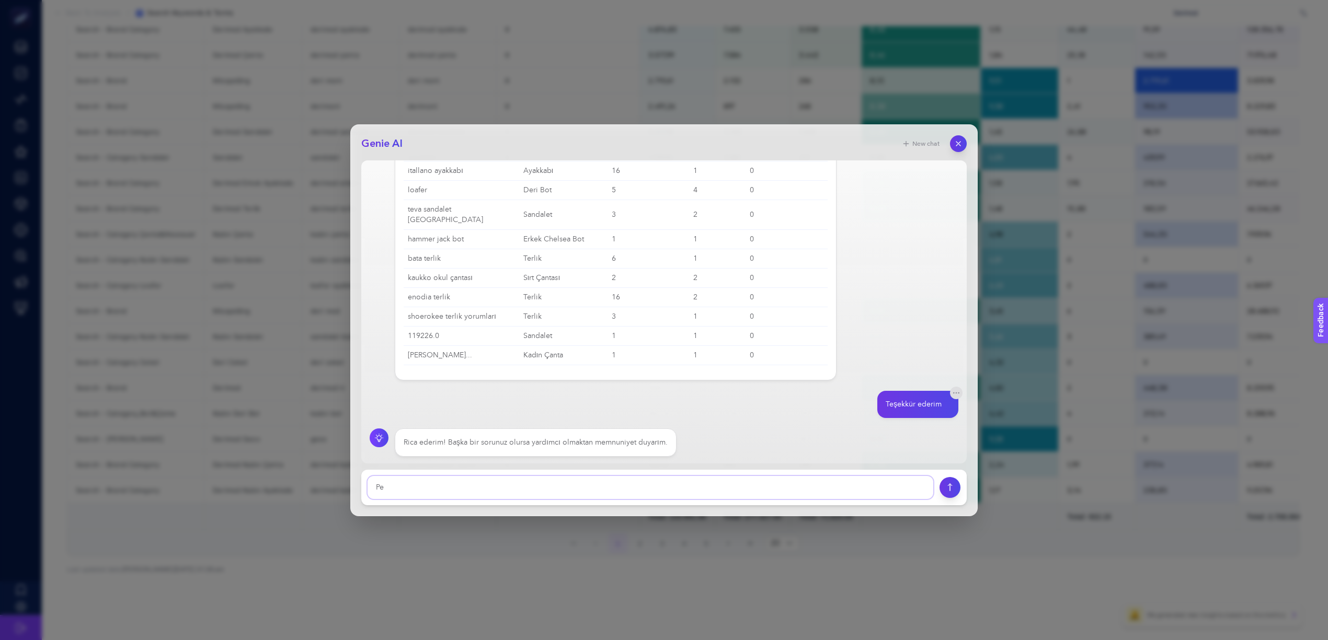
type textarea "P"
click at [845, 480] on textarea at bounding box center [651, 487] width 566 height 23
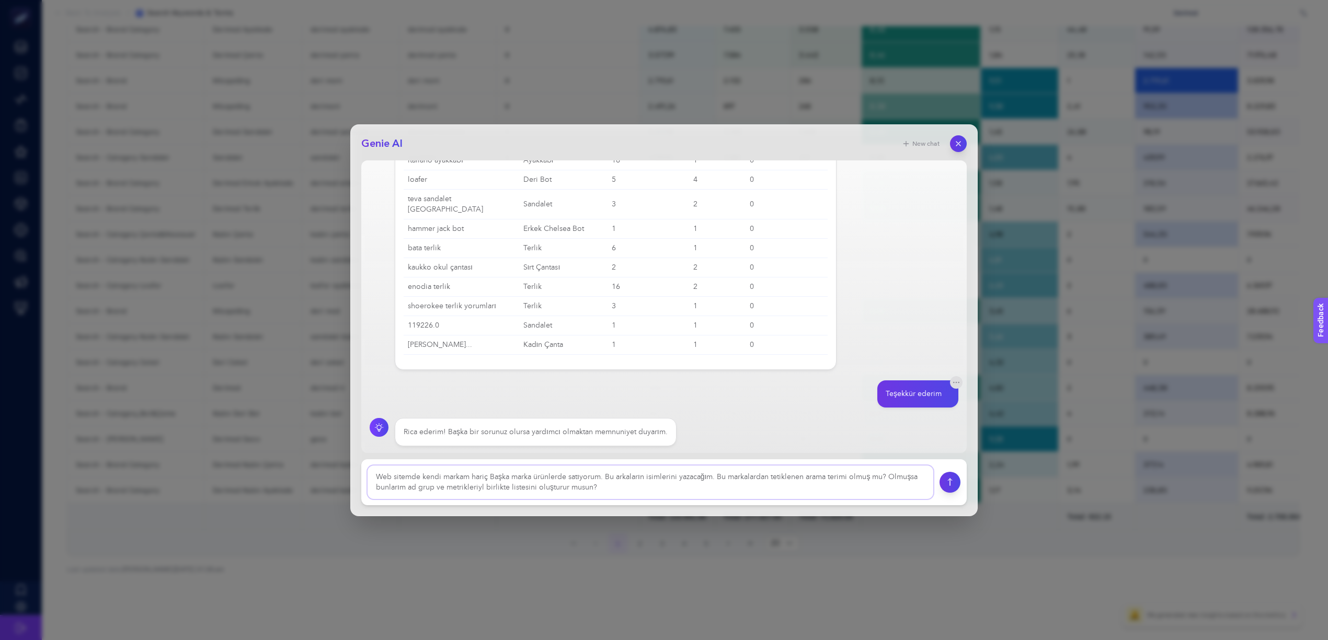
click at [471, 480] on textarea at bounding box center [651, 482] width 566 height 33
click at [476, 480] on textarea at bounding box center [651, 482] width 566 height 33
click at [616, 480] on textarea at bounding box center [651, 482] width 566 height 33
click at [624, 475] on textarea at bounding box center [651, 482] width 566 height 33
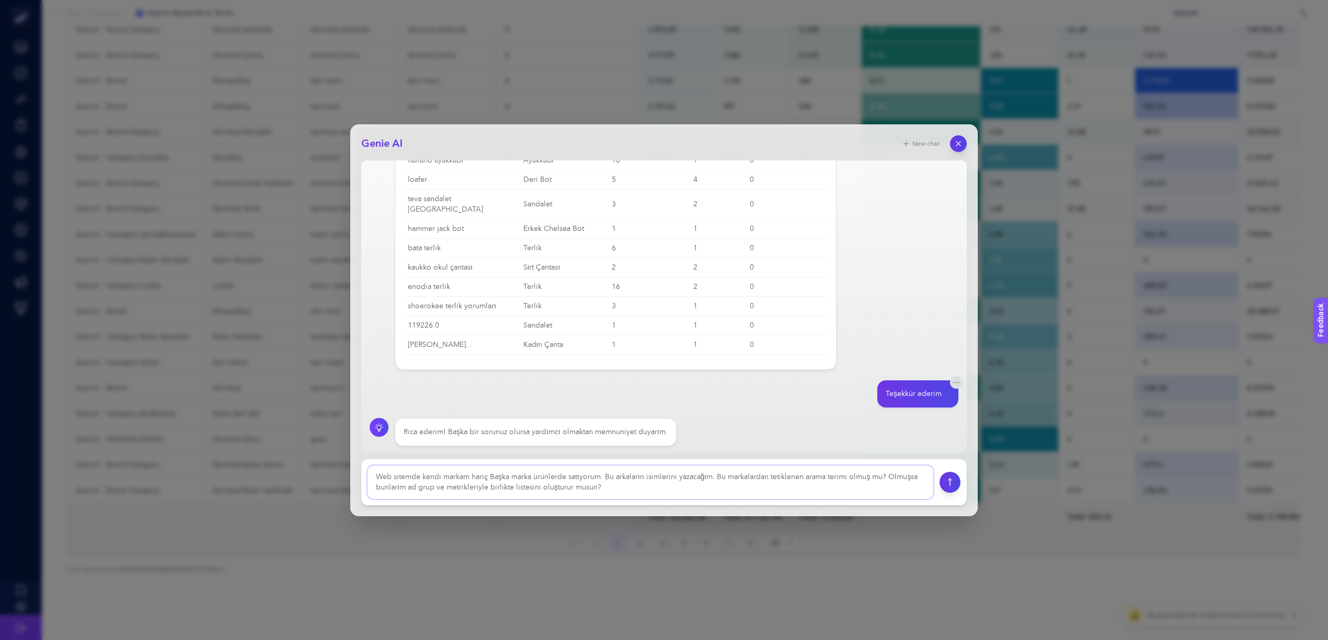
click at [616, 477] on textarea at bounding box center [651, 482] width 566 height 33
click at [688, 478] on textarea at bounding box center [651, 482] width 566 height 33
click at [746, 473] on textarea at bounding box center [651, 482] width 566 height 33
drag, startPoint x: 805, startPoint y: 490, endPoint x: 362, endPoint y: 460, distance: 443.9
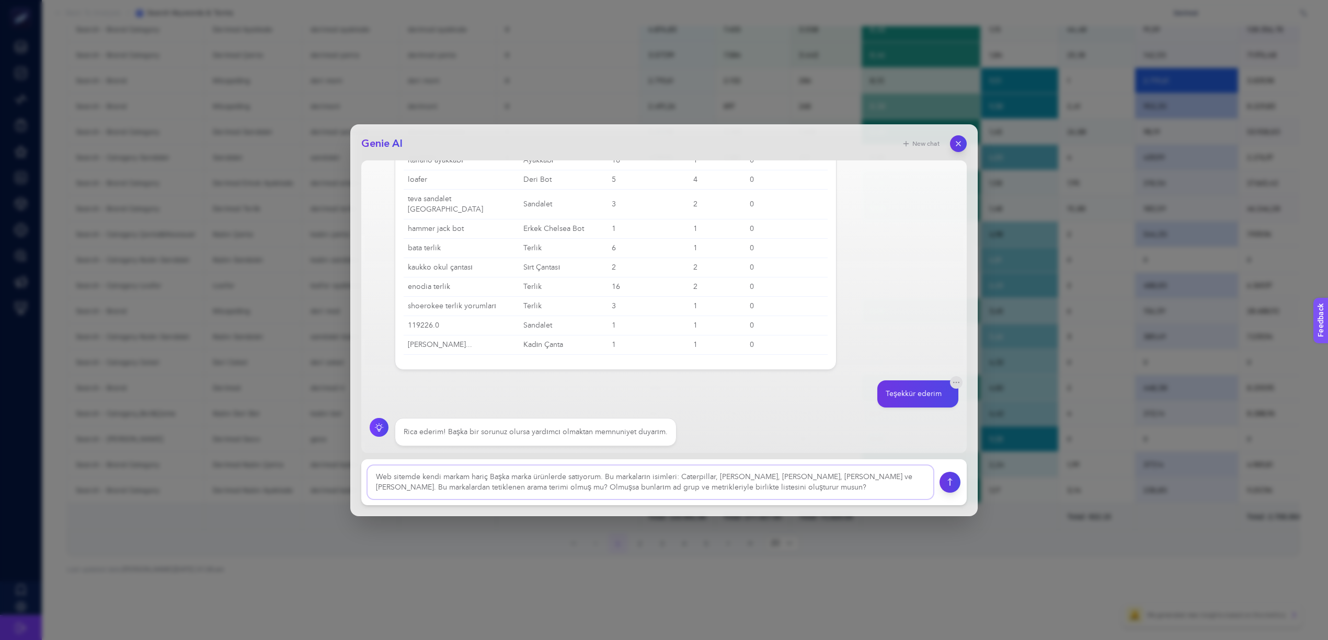
click at [362, 460] on div "Genie AI New chat Search term olarak; nasıl örülür, yapılır, yapımı, örülmesi, …" at bounding box center [663, 320] width 627 height 392
type textarea "Web sitemde kendi markam hariç Başka marka ürünlerde satıyorum. Bu markaların i…"
click at [955, 480] on button "submit" at bounding box center [950, 483] width 22 height 22
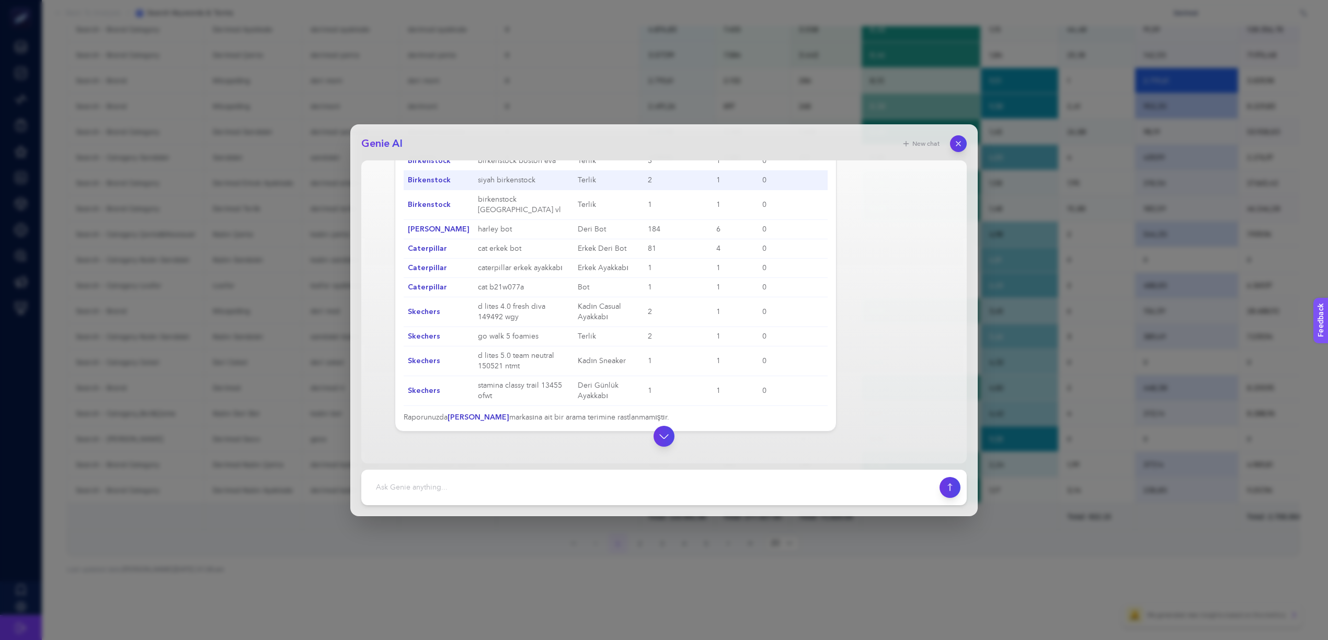
scroll to position [2985, 0]
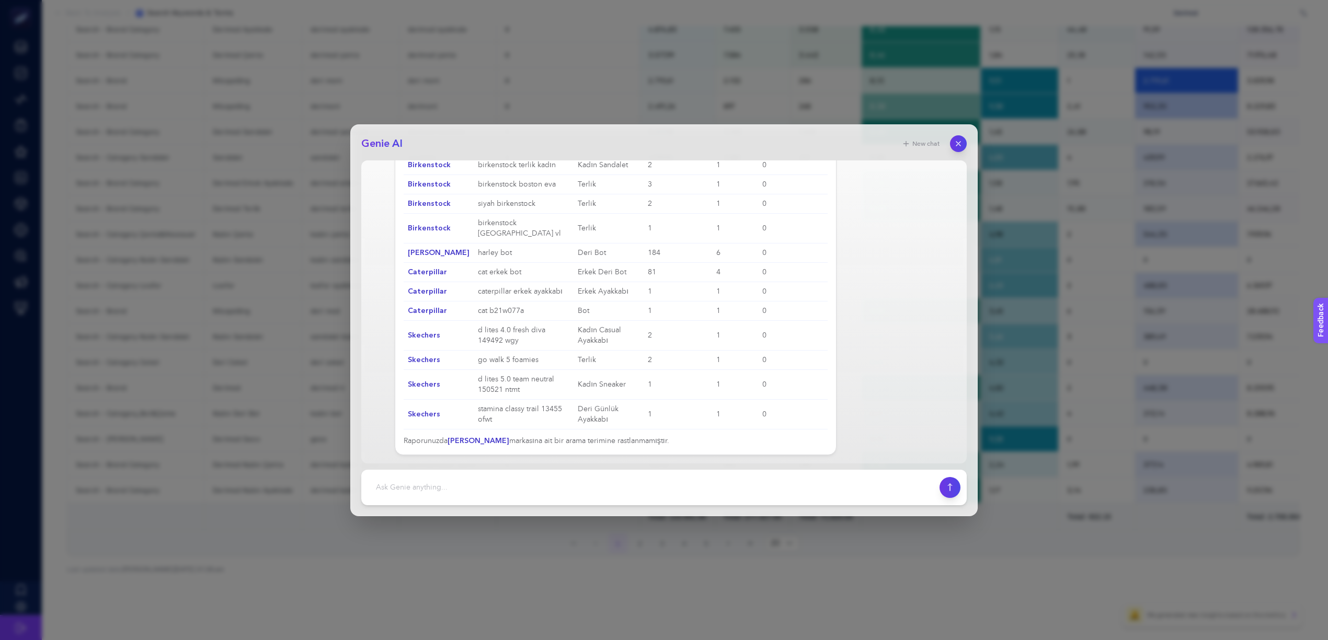
click at [528, 443] on div "Evet, raporunuzda belirttiğiniz markalarla ilgili arama terimleri bulunmaktadır…" at bounding box center [616, 234] width 424 height 426
click at [514, 409] on td "stamina classy trail 13455 ofwt" at bounding box center [524, 414] width 100 height 30
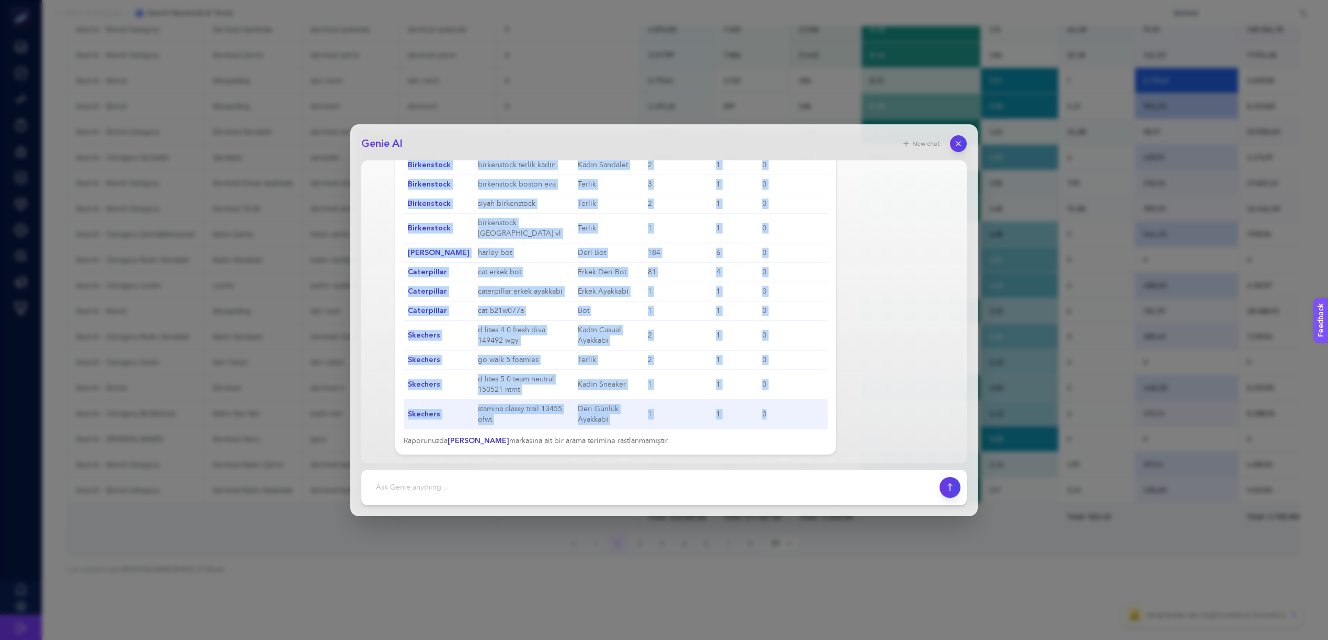
drag, startPoint x: 410, startPoint y: 248, endPoint x: 803, endPoint y: 420, distance: 428.7
click at [803, 420] on table "Marka Arama Terimi Tetiklendiği Reklam Grubu Gösterim (Impressions) Tıklama (Cl…" at bounding box center [616, 239] width 424 height 382
copy table "Marka Arama Terimi Tetiklendiği Reklam Grubu Gösterim (Impressions) Tıklama (Cl…"
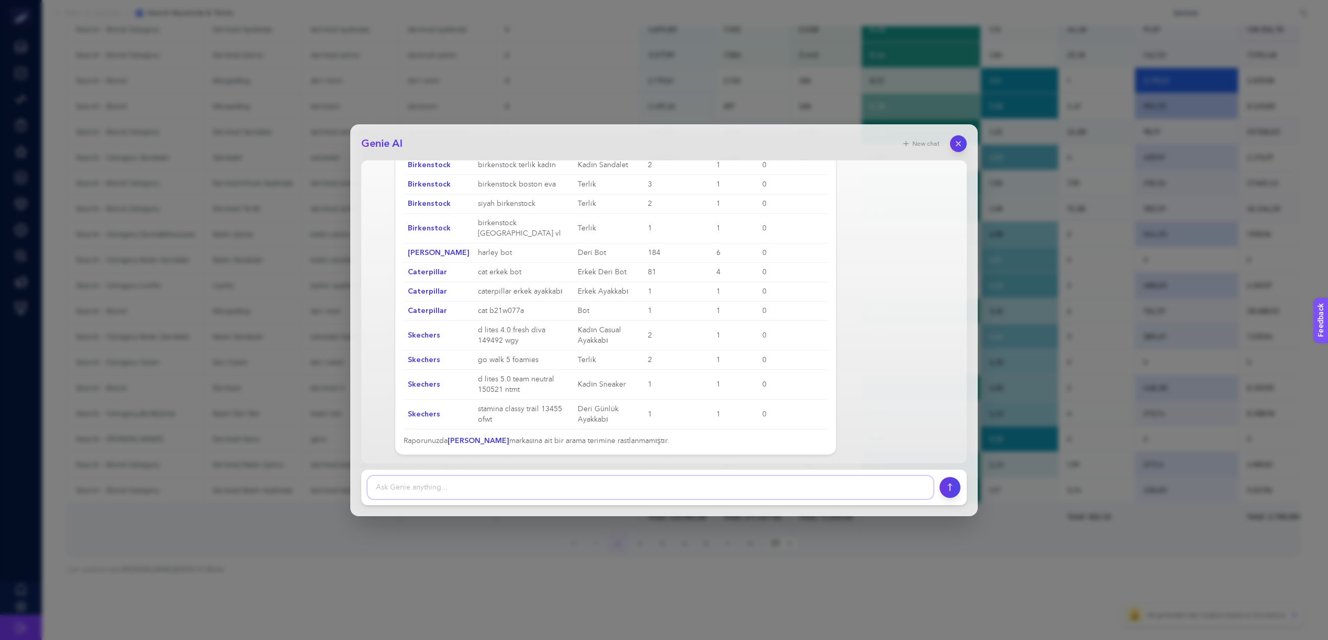
click at [523, 479] on textarea at bounding box center [651, 487] width 566 height 23
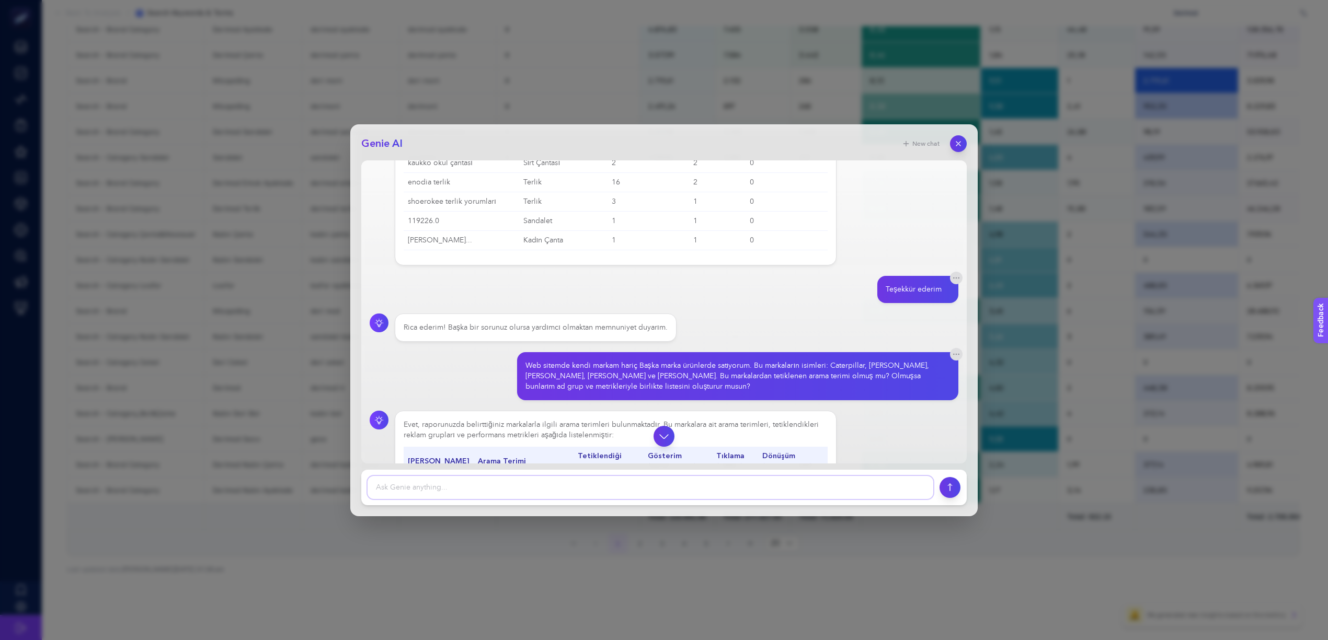
scroll to position [2377, 0]
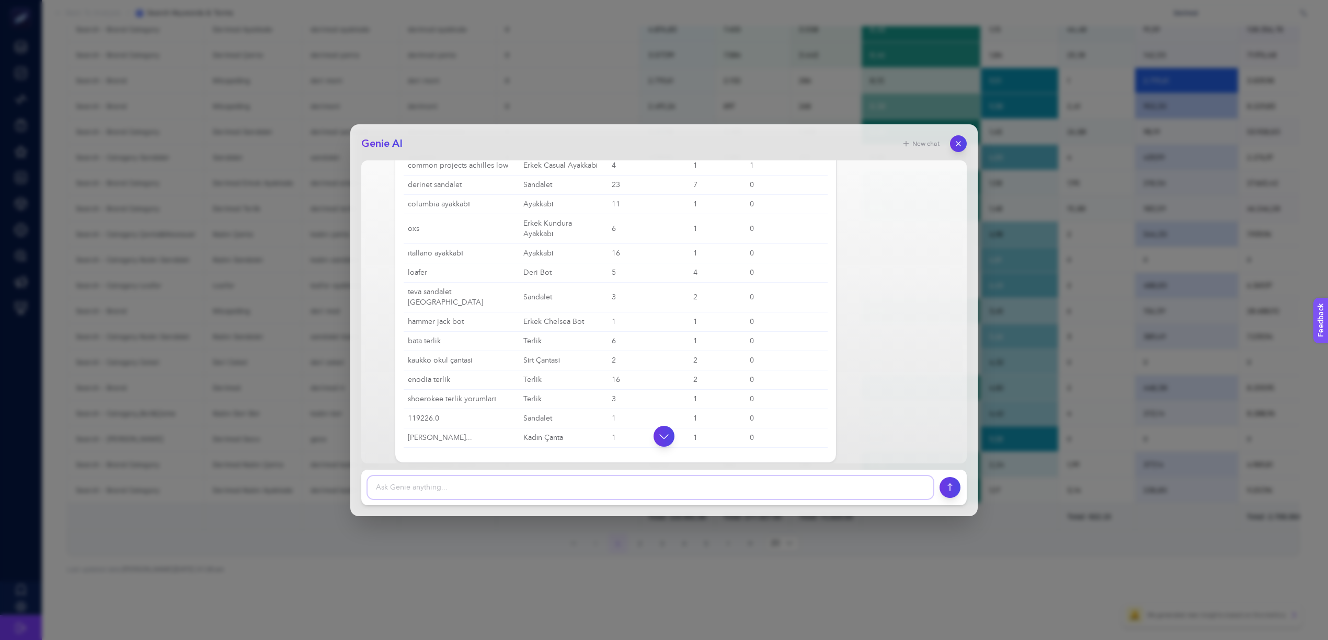
click at [768, 480] on textarea at bounding box center [651, 487] width 566 height 23
type textarea "Çok teşekkür ederim"
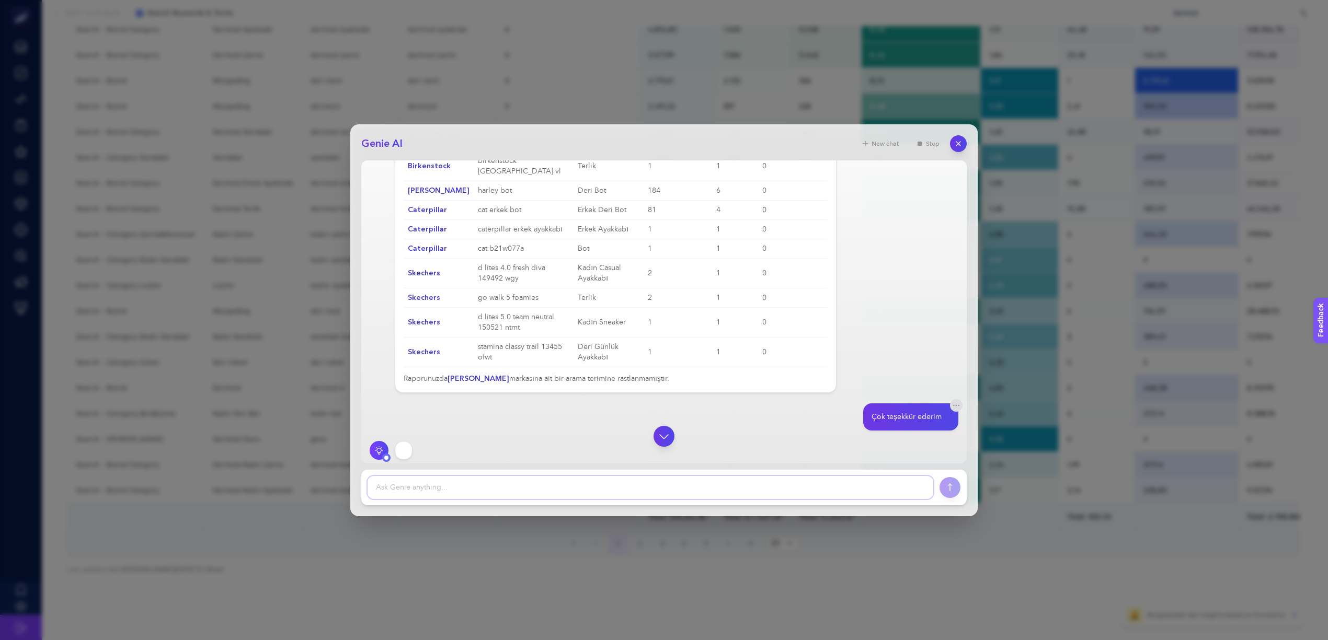
scroll to position [3062, 0]
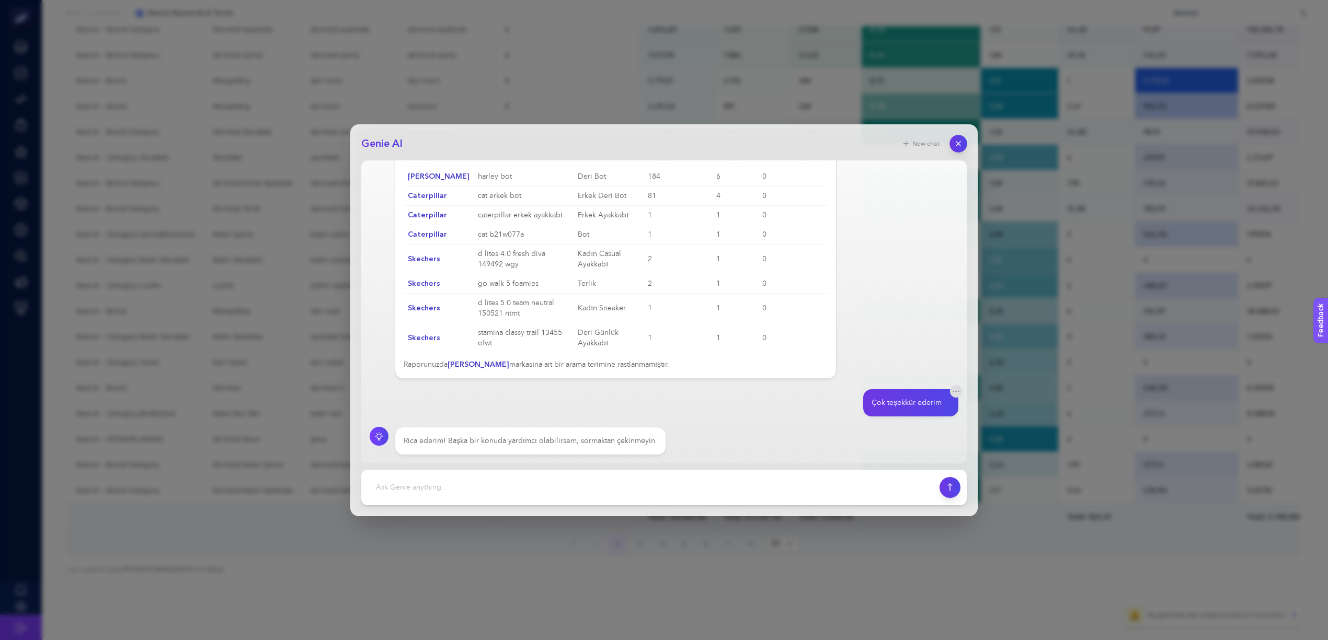
click at [956, 142] on icon "button" at bounding box center [958, 143] width 9 height 9
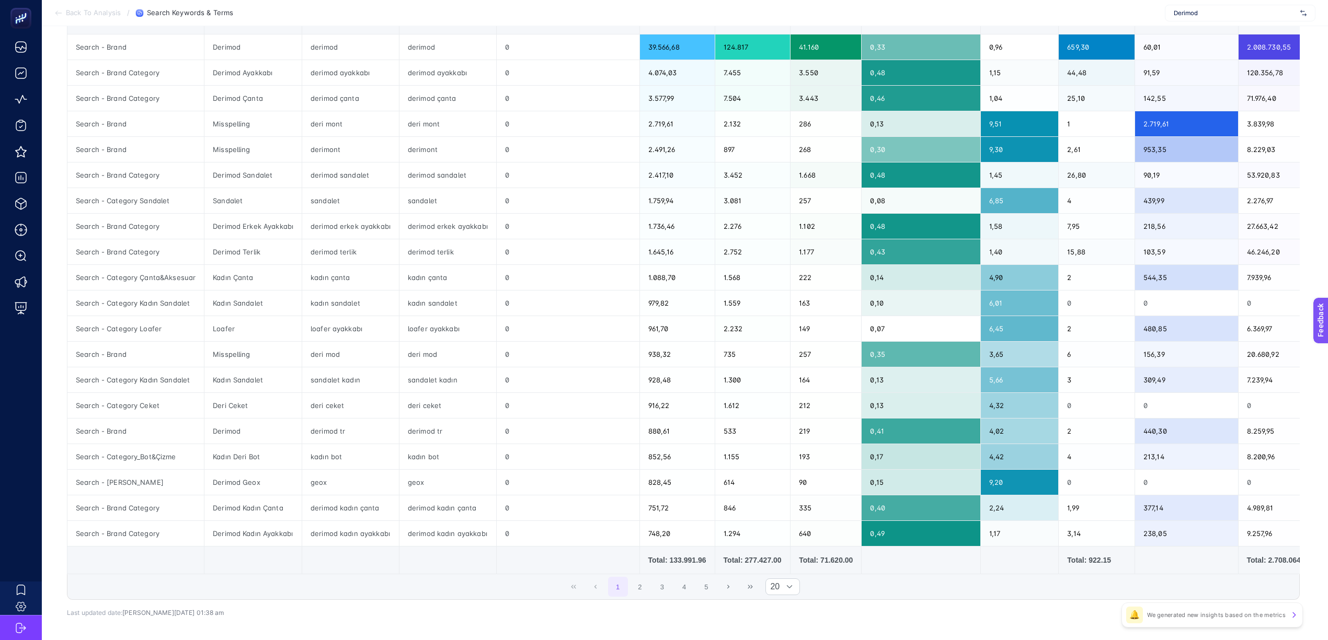
scroll to position [0, 7]
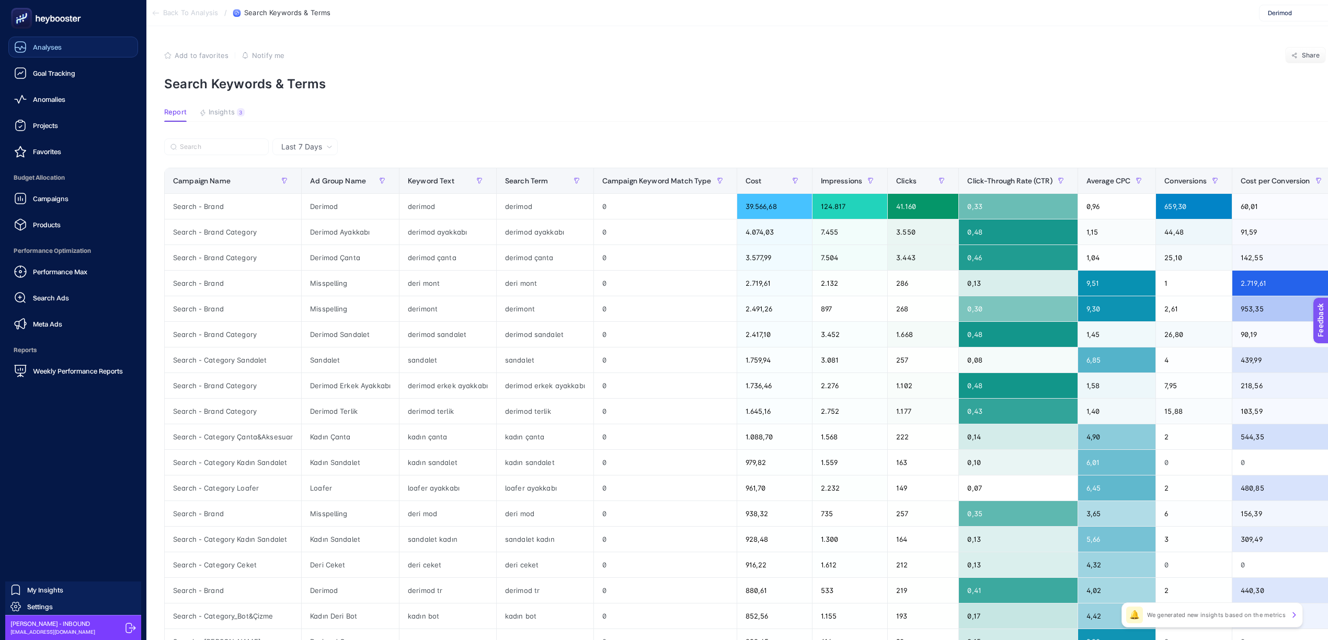
click at [52, 50] on span "Analyses" at bounding box center [47, 47] width 29 height 8
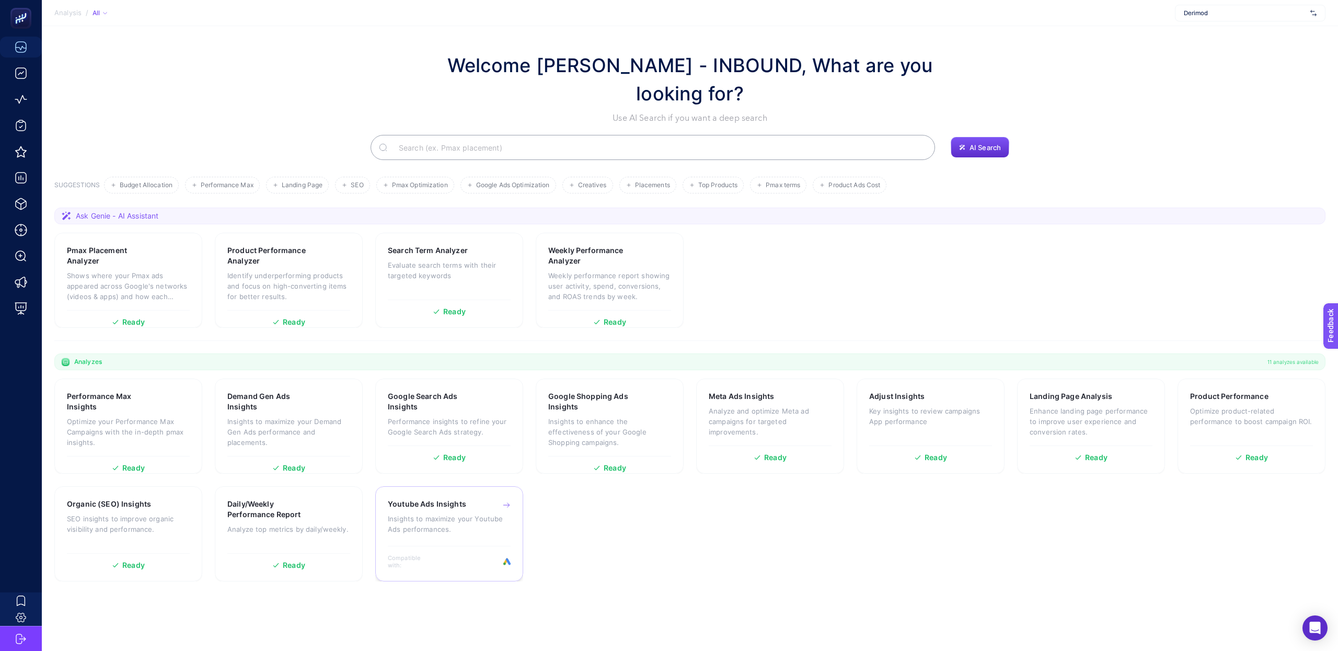
click at [453, 480] on p "Insights to maximize your Youtube Ads performances." at bounding box center [449, 523] width 123 height 21
click at [427, 224] on section "Ask Genie - AI Assistant" at bounding box center [690, 216] width 1272 height 17
click at [781, 63] on h1 "Welcome [PERSON_NAME] - INBOUND, What are you looking for?" at bounding box center [690, 79] width 512 height 56
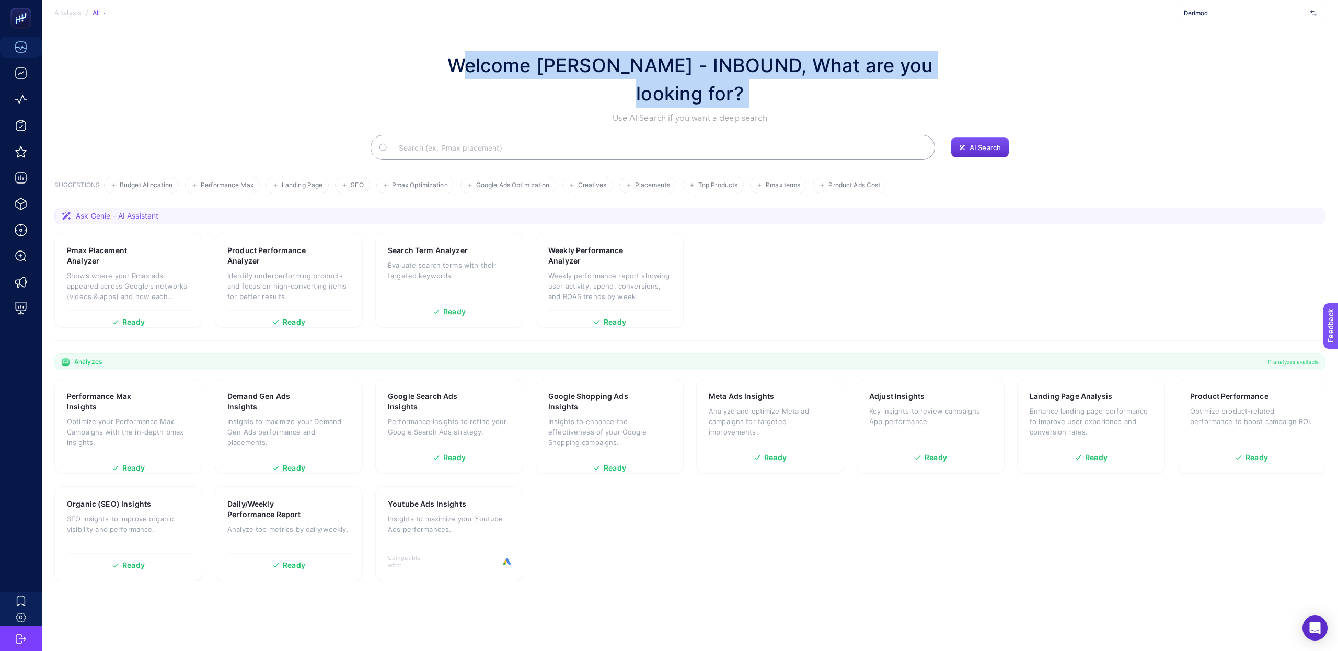
click at [781, 63] on h1 "Welcome [PERSON_NAME] - INBOUND, What are you looking for?" at bounding box center [690, 79] width 512 height 56
click at [480, 157] on input "Search" at bounding box center [659, 147] width 536 height 29
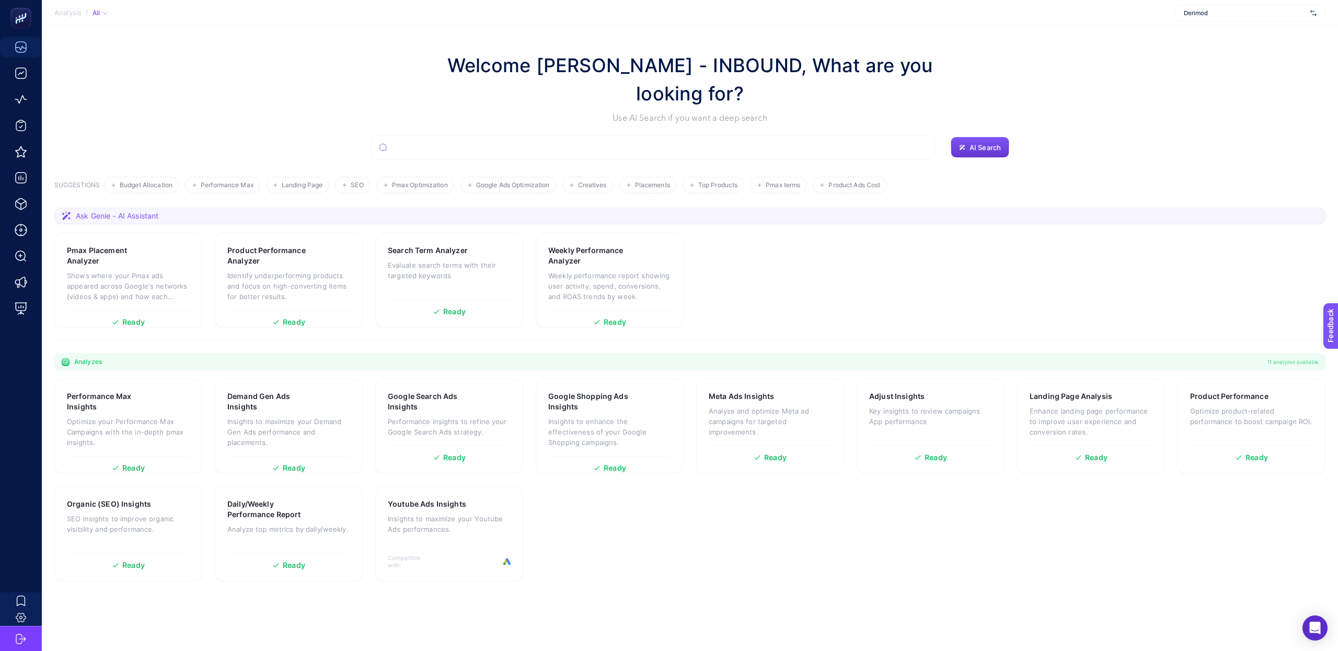
click at [967, 142] on button "AI Search" at bounding box center [980, 147] width 59 height 21
click at [979, 151] on span "AI Search" at bounding box center [985, 147] width 31 height 8
click at [970, 146] on span "AI Search" at bounding box center [985, 147] width 31 height 8
click at [970, 149] on span "AI Search" at bounding box center [985, 147] width 31 height 8
click at [972, 108] on div "Welcome [PERSON_NAME] - INBOUND, What are you looking for? Use AI Search if you…" at bounding box center [690, 87] width 1272 height 73
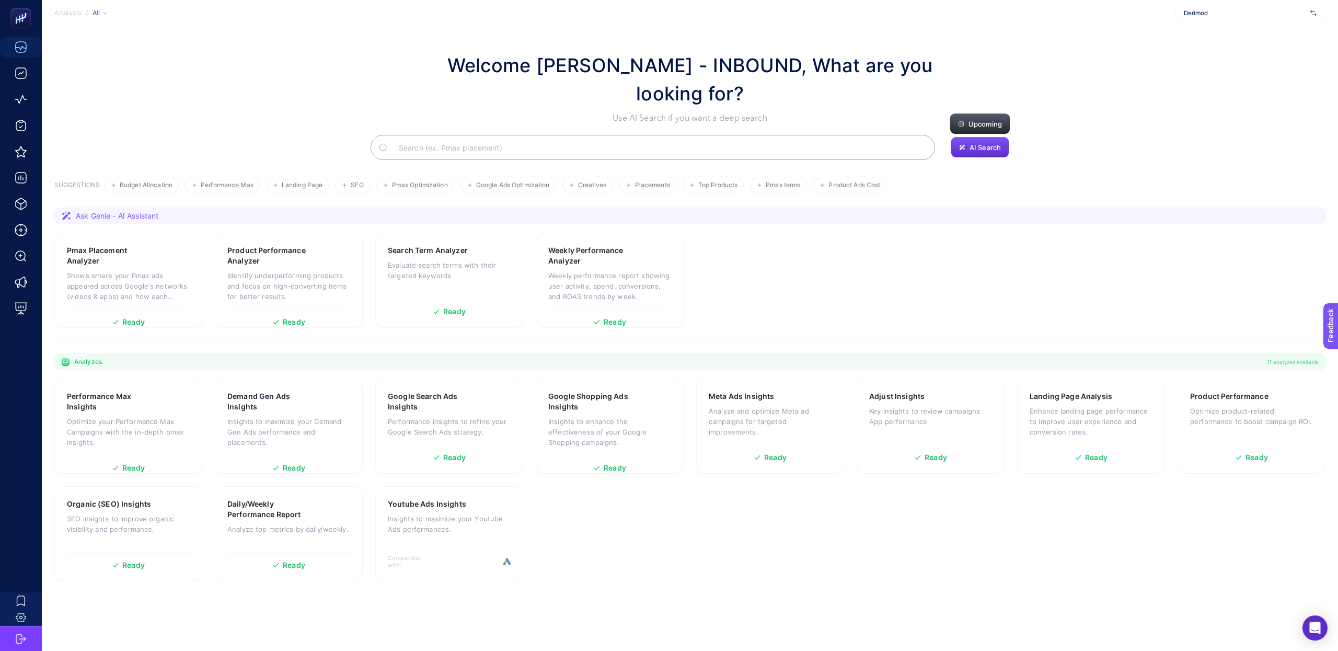
click at [969, 114] on button "Upcoming" at bounding box center [980, 123] width 61 height 21
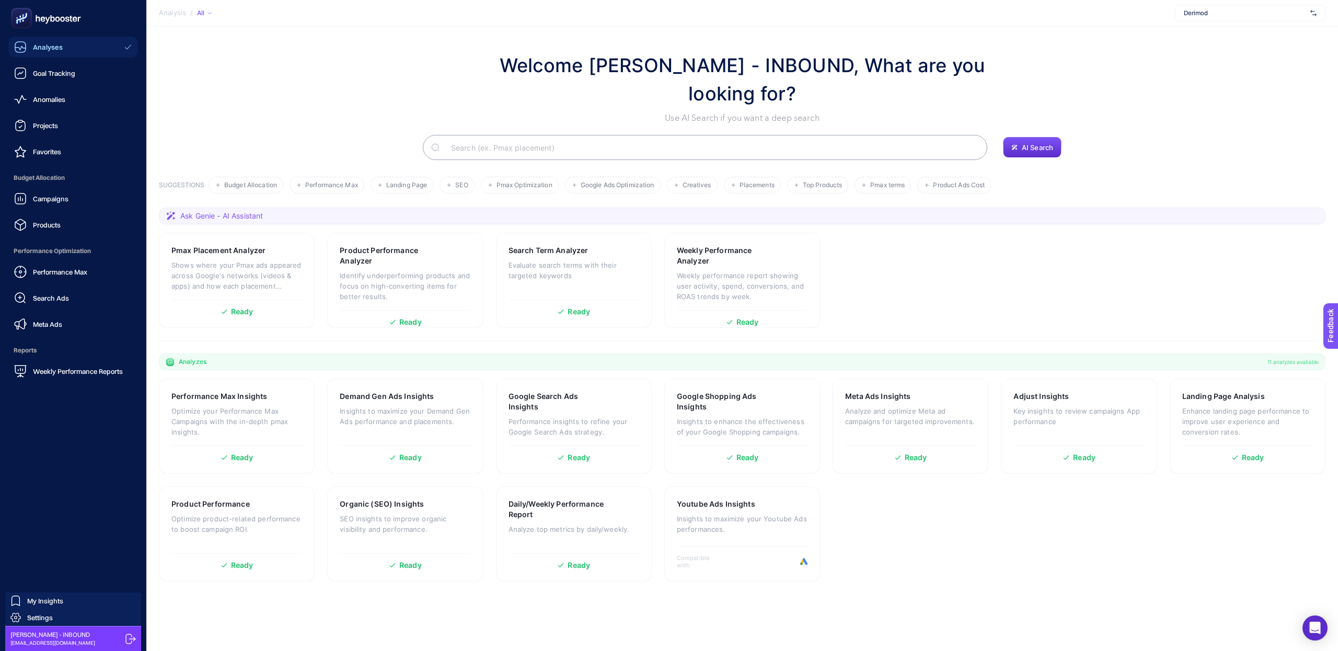
click at [72, 22] on icon at bounding box center [45, 18] width 75 height 21
click at [40, 151] on span "Favorites" at bounding box center [47, 151] width 28 height 8
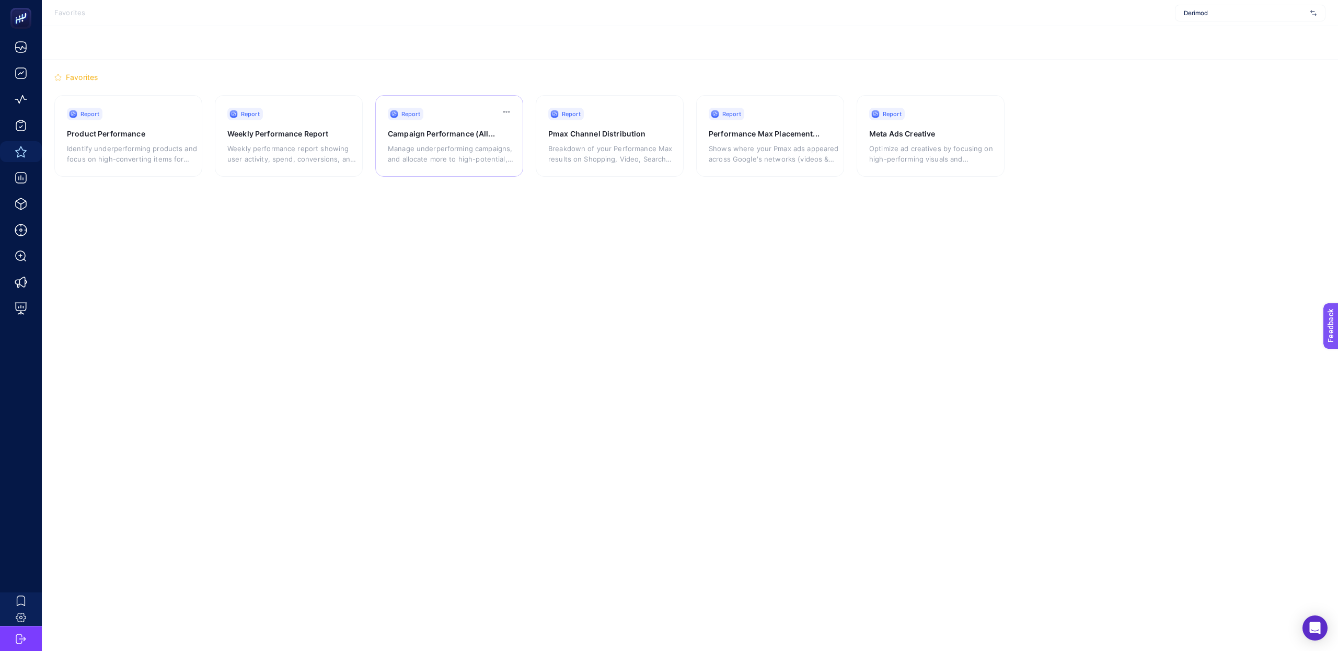
click at [403, 145] on p "Manage underperforming campaigns, and allocate more to high-potential, low-budg…" at bounding box center [453, 153] width 130 height 21
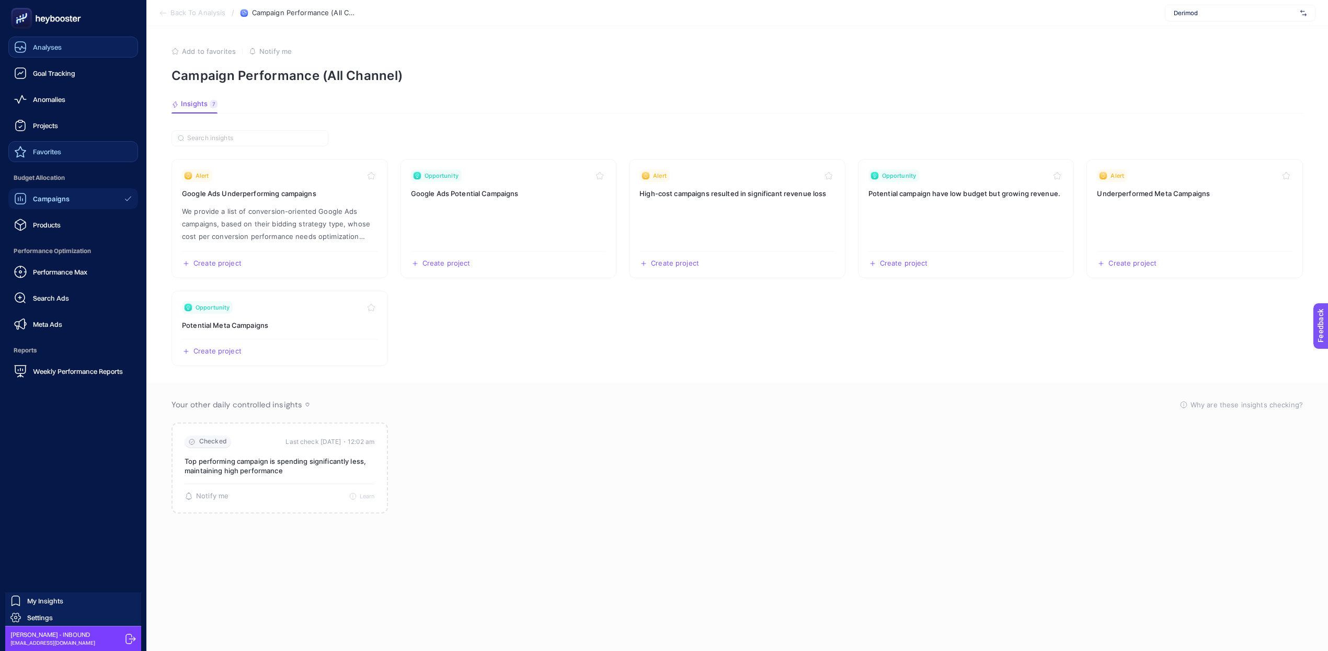
click at [39, 47] on span "Analyses" at bounding box center [47, 47] width 29 height 8
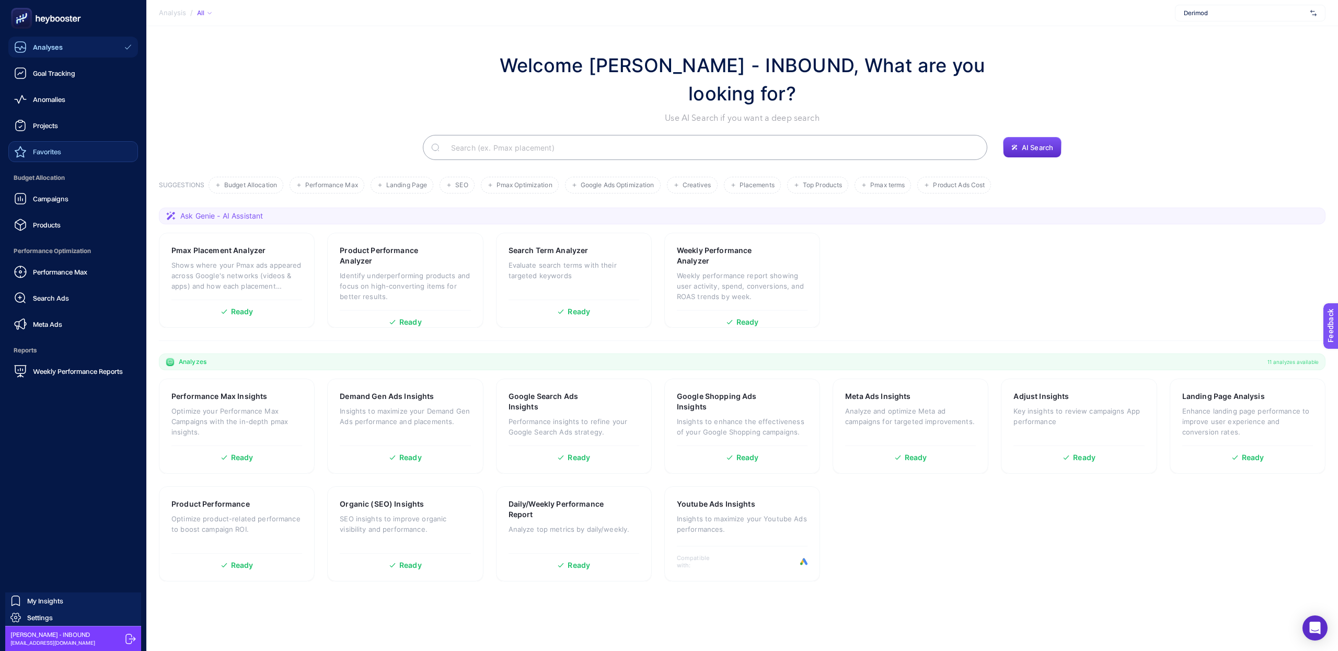
click at [41, 48] on span "Analyses" at bounding box center [48, 47] width 30 height 8
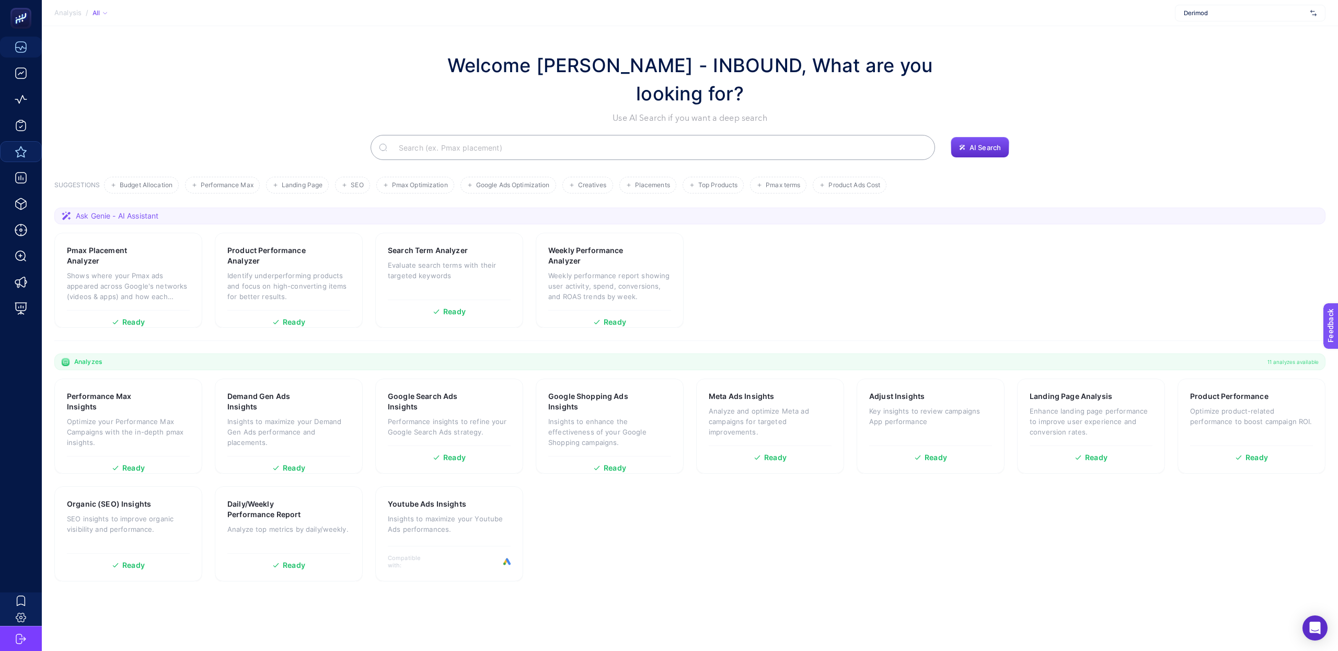
click at [350, 72] on div "Welcome [PERSON_NAME] - INBOUND, What are you looking for? Use AI Search if you…" at bounding box center [690, 87] width 1272 height 73
click at [1009, 153] on button "AI Search" at bounding box center [980, 147] width 59 height 21
click at [466, 521] on p "Insights to maximize your Youtube Ads performances." at bounding box center [449, 523] width 123 height 21
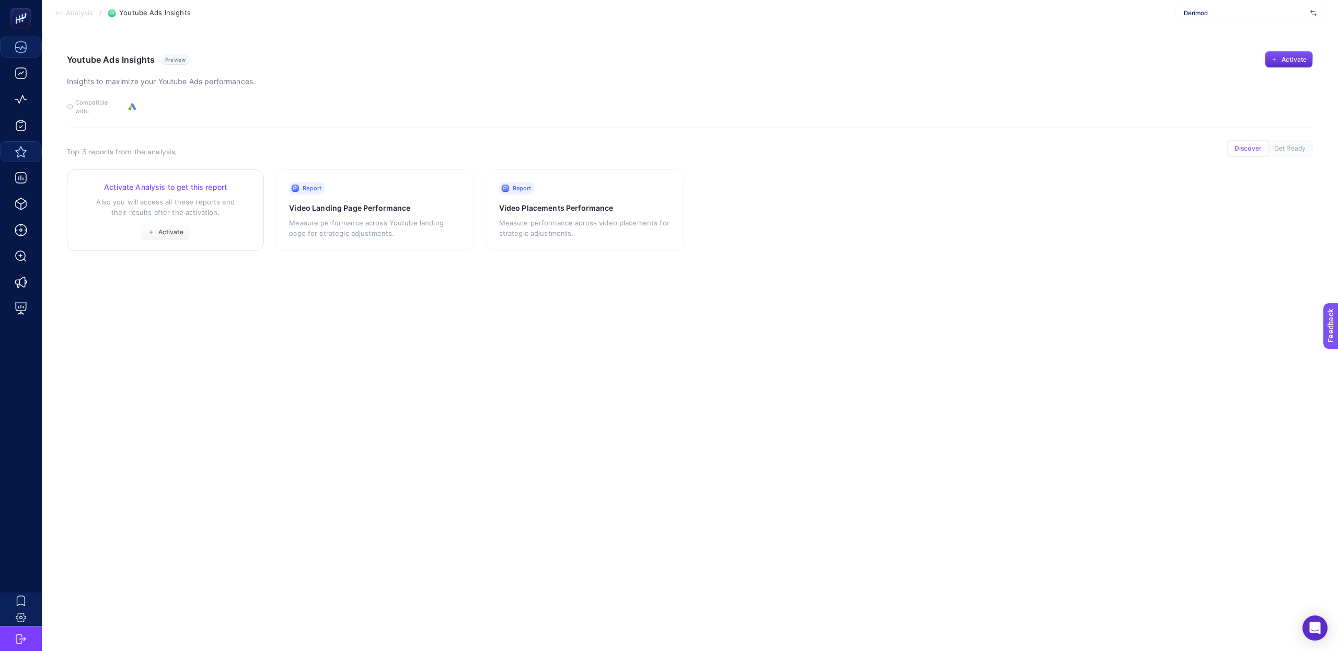
click at [208, 218] on div "Activate Analysis to get this report Also you will access all these reports and…" at bounding box center [165, 211] width 172 height 59
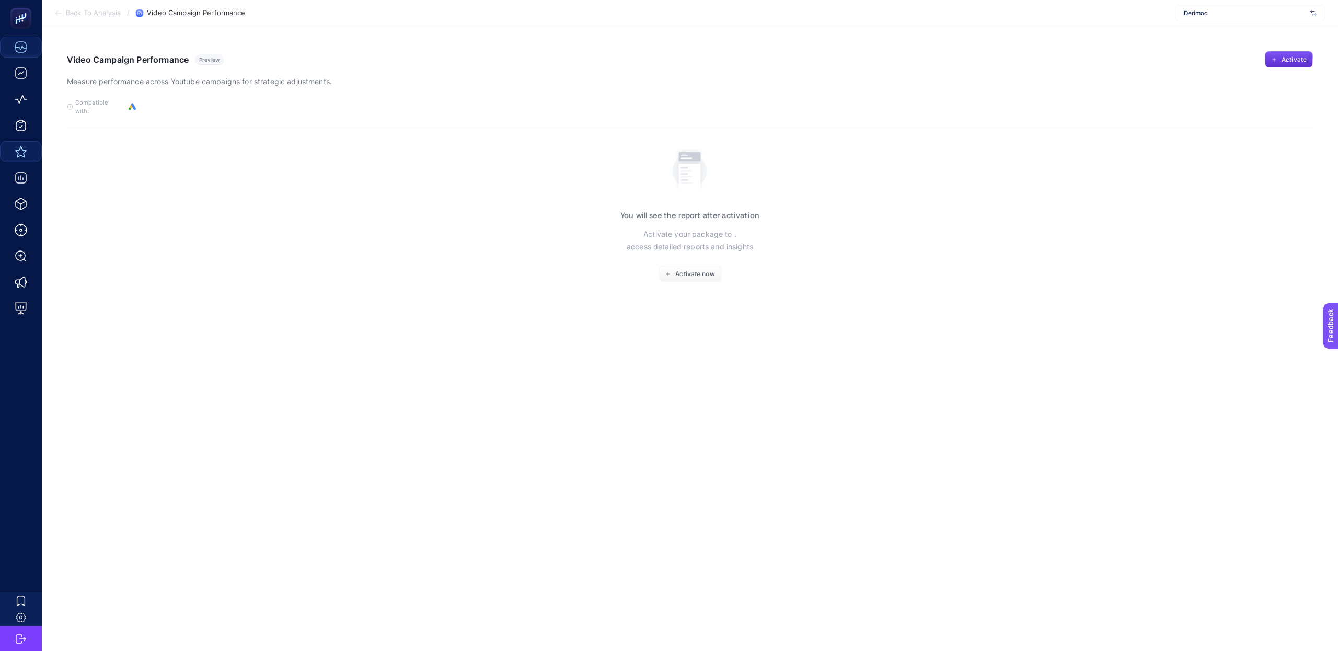
click at [761, 157] on section "You will see the report after activation Activate your package to . access deta…" at bounding box center [690, 213] width 1246 height 138
click at [705, 153] on icon at bounding box center [690, 169] width 35 height 50
click at [680, 190] on div "You will see the report after activation Activate your package to . access deta…" at bounding box center [690, 213] width 139 height 138
click at [1093, 107] on section "Video Campaign Performance Preview Measure performance across Youtube campaigns…" at bounding box center [690, 89] width 1246 height 76
click at [1080, 102] on div "To get quality results from this analysis, we recommend that you do all the nec…" at bounding box center [690, 106] width 1246 height 17
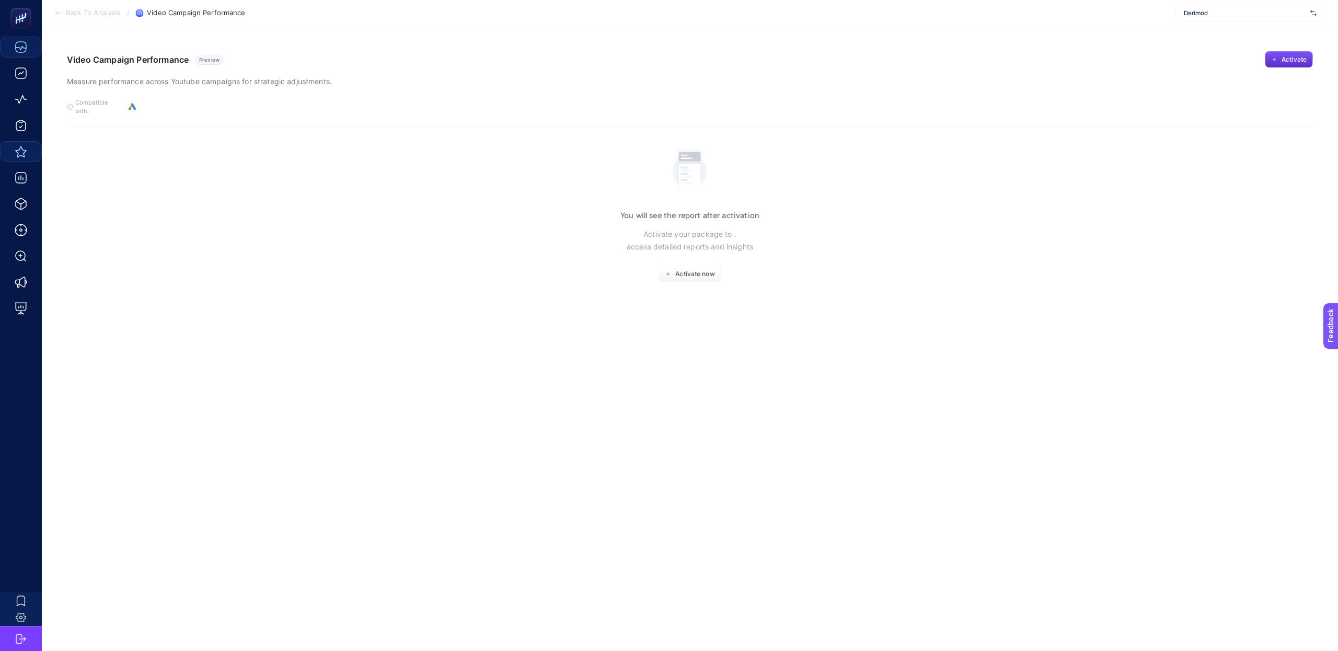
click at [207, 82] on p "Measure performance across Youtube campaigns for strategic adjustments." at bounding box center [199, 81] width 265 height 13
click at [692, 270] on span "Activate now" at bounding box center [694, 274] width 39 height 8
drag, startPoint x: 1276, startPoint y: 616, endPoint x: 1139, endPoint y: 610, distance: 137.1
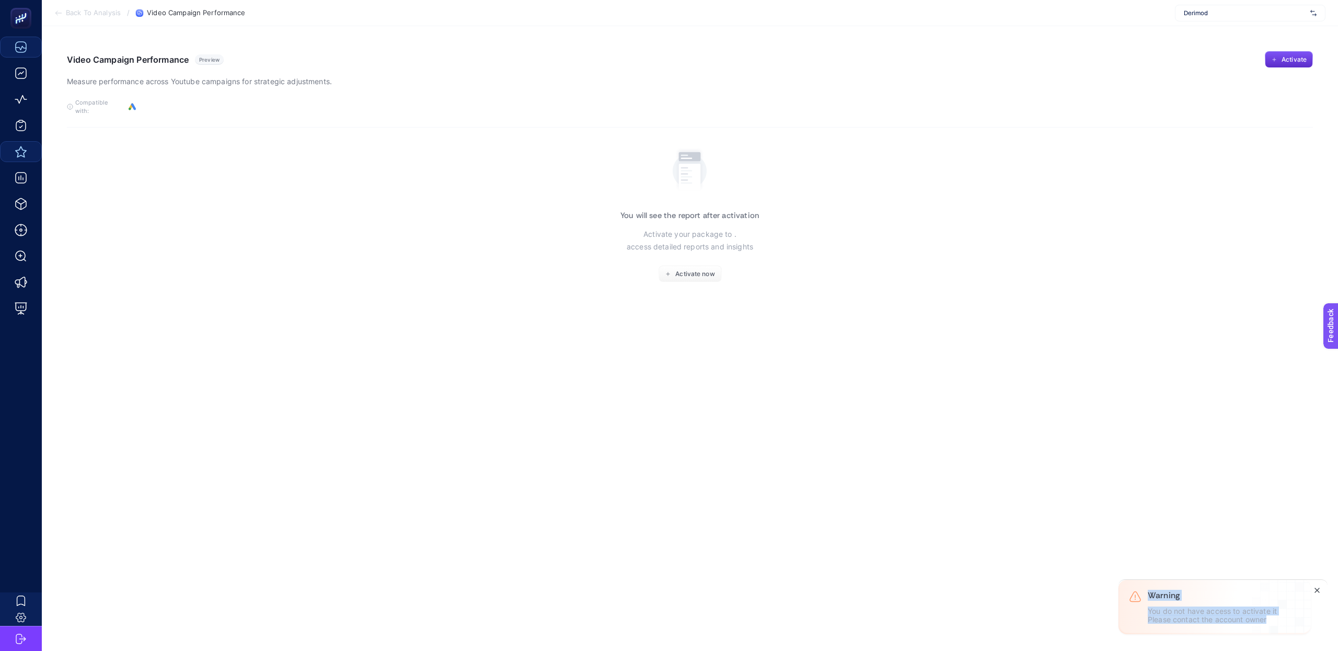
click at [1139, 610] on div "Warning You do not have access to activate it Please contact the account owner" at bounding box center [1215, 607] width 192 height 54
click at [1135, 429] on article "Video Campaign Performance Preview Measure performance across Youtube campaigns…" at bounding box center [690, 338] width 1297 height 625
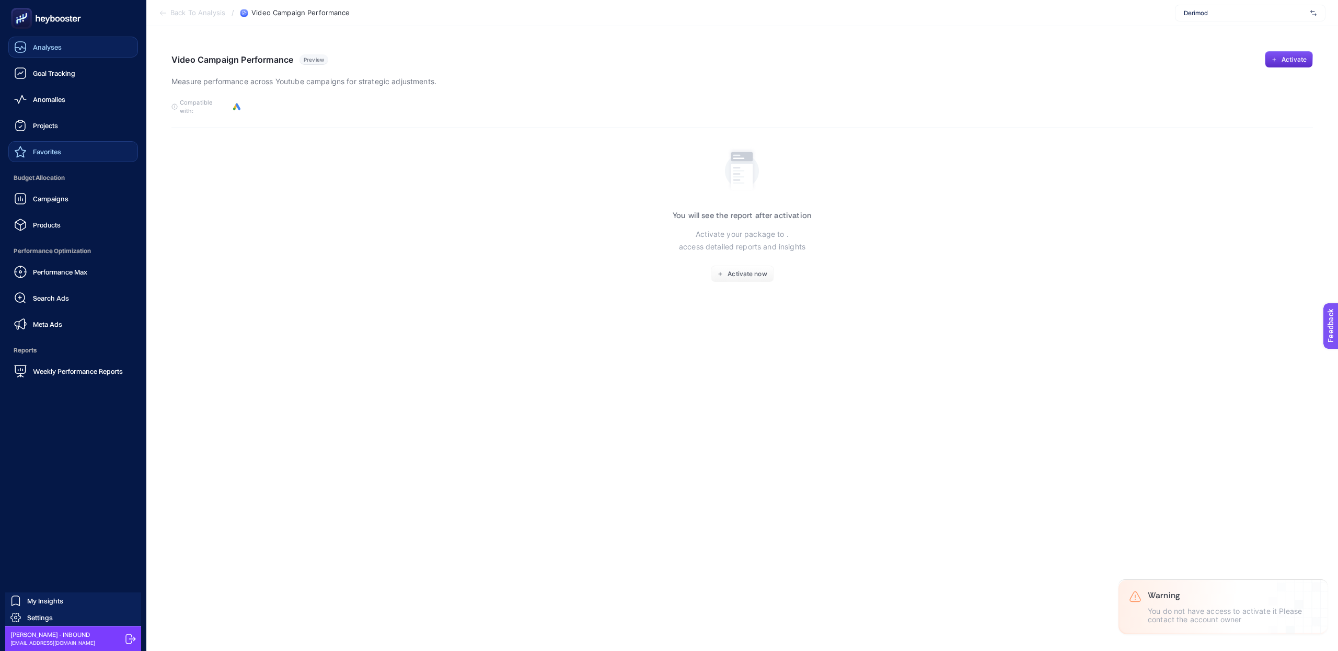
click at [62, 47] on link "Analyses" at bounding box center [73, 47] width 130 height 21
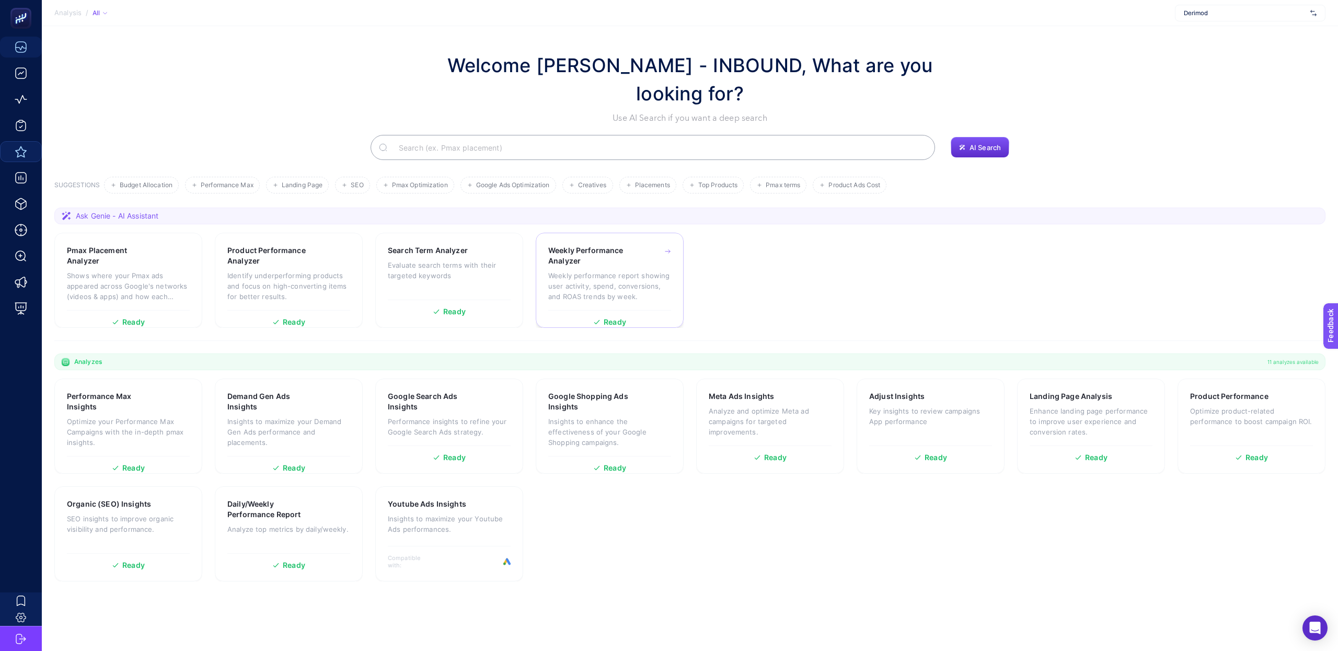
click at [643, 287] on p "Weekly performance report showing user activity, spend, conversions, and ROAS t…" at bounding box center [609, 285] width 123 height 31
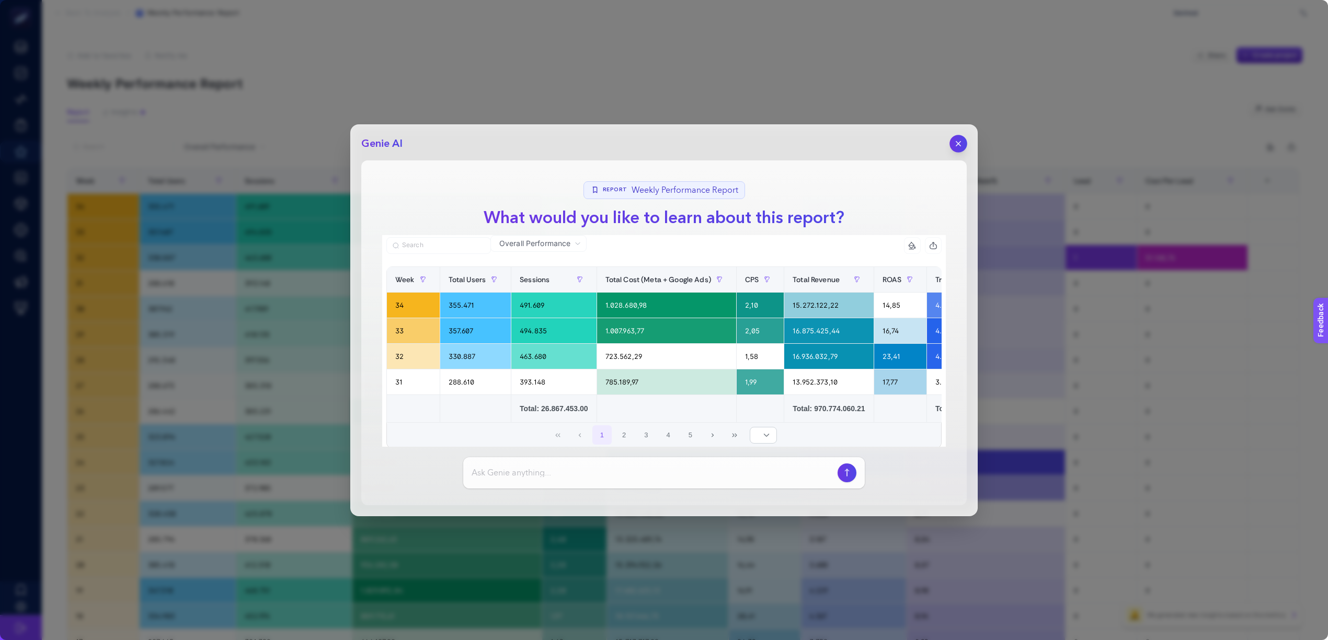
click at [961, 139] on icon "button" at bounding box center [958, 143] width 9 height 9
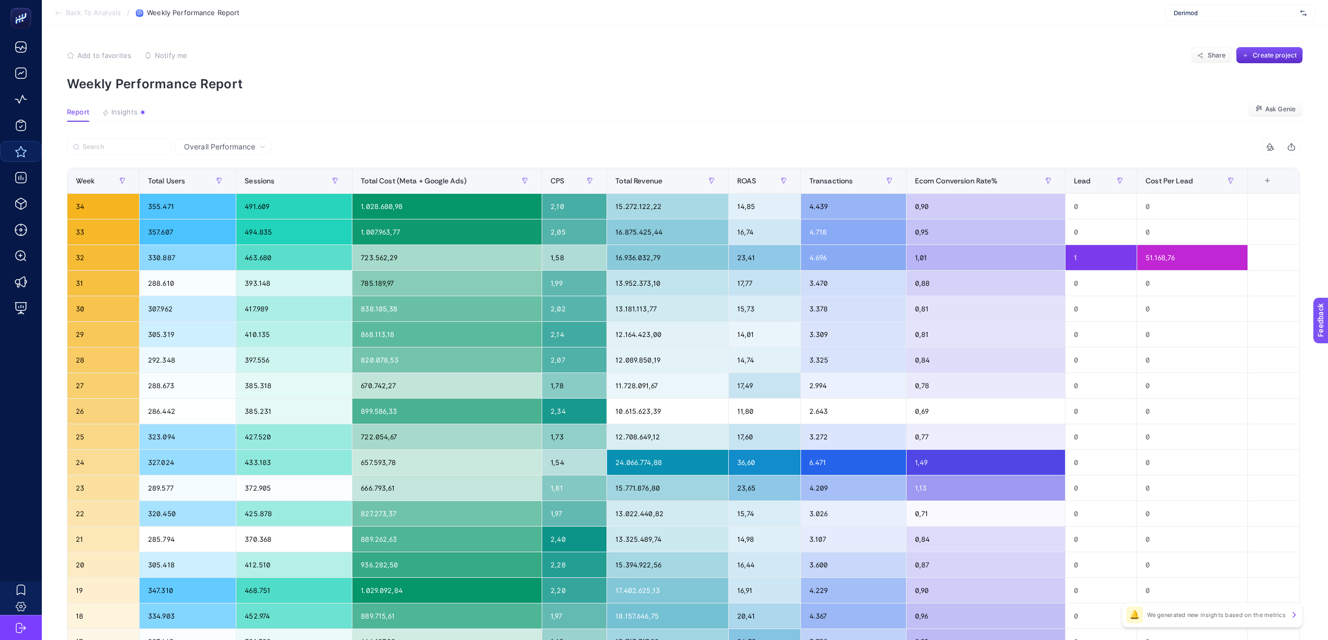
click at [230, 142] on span "Overall Performance" at bounding box center [219, 147] width 71 height 10
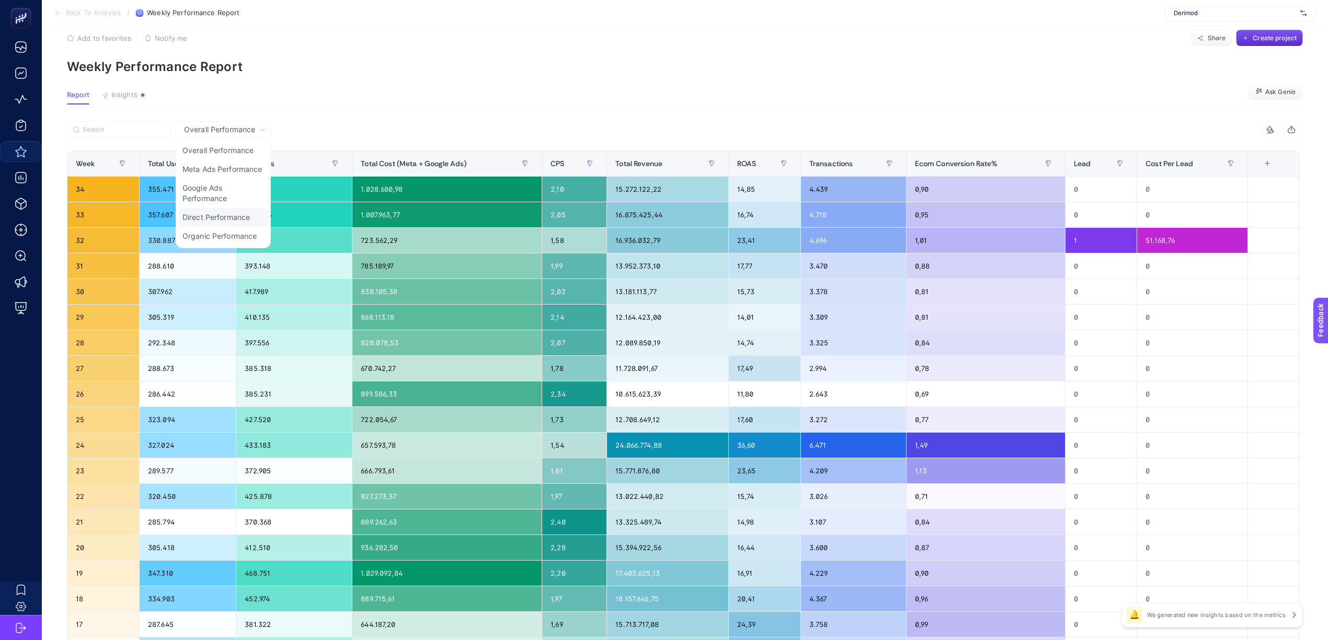
scroll to position [19, 0]
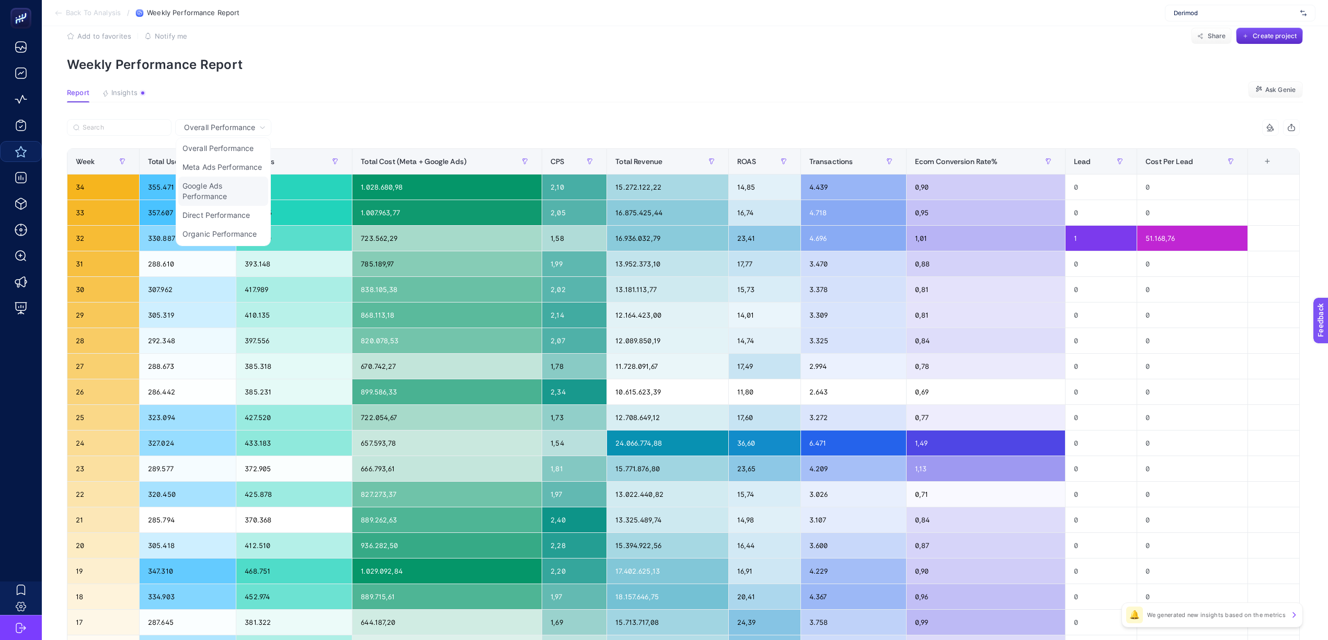
click at [235, 179] on li "Google Ads Performance" at bounding box center [223, 191] width 90 height 29
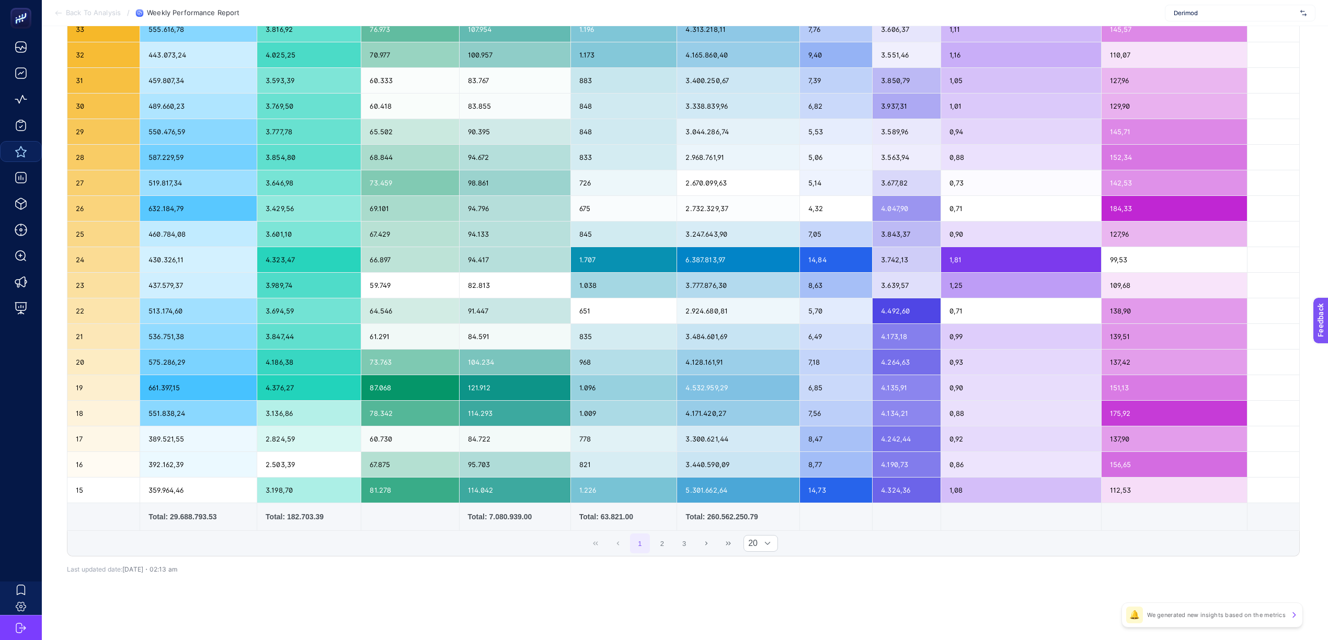
scroll to position [0, 0]
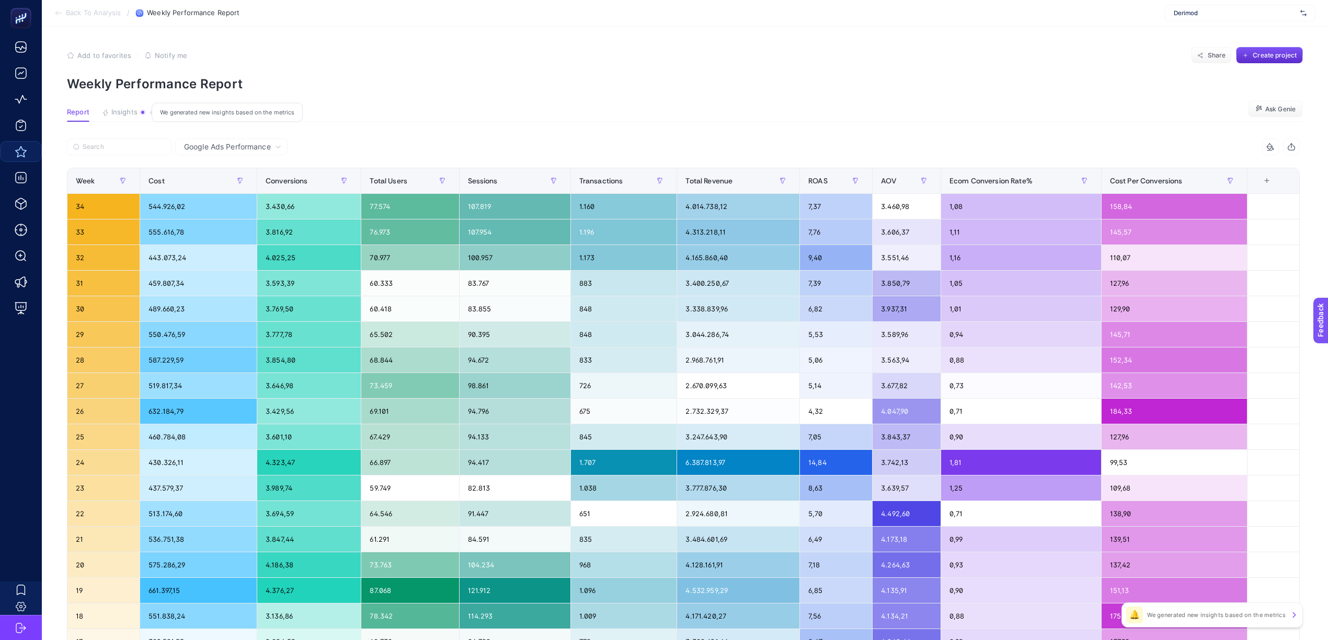
click at [122, 110] on span "Insights" at bounding box center [124, 112] width 26 height 8
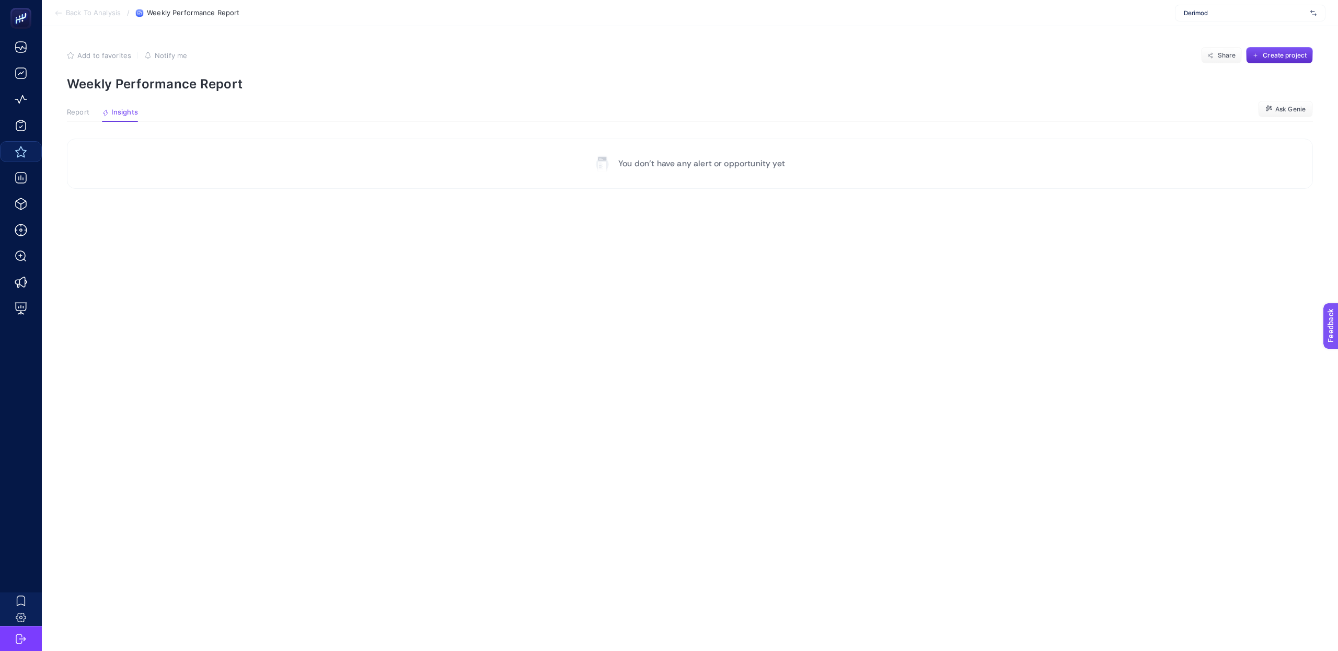
click at [78, 109] on span "Report" at bounding box center [78, 112] width 22 height 8
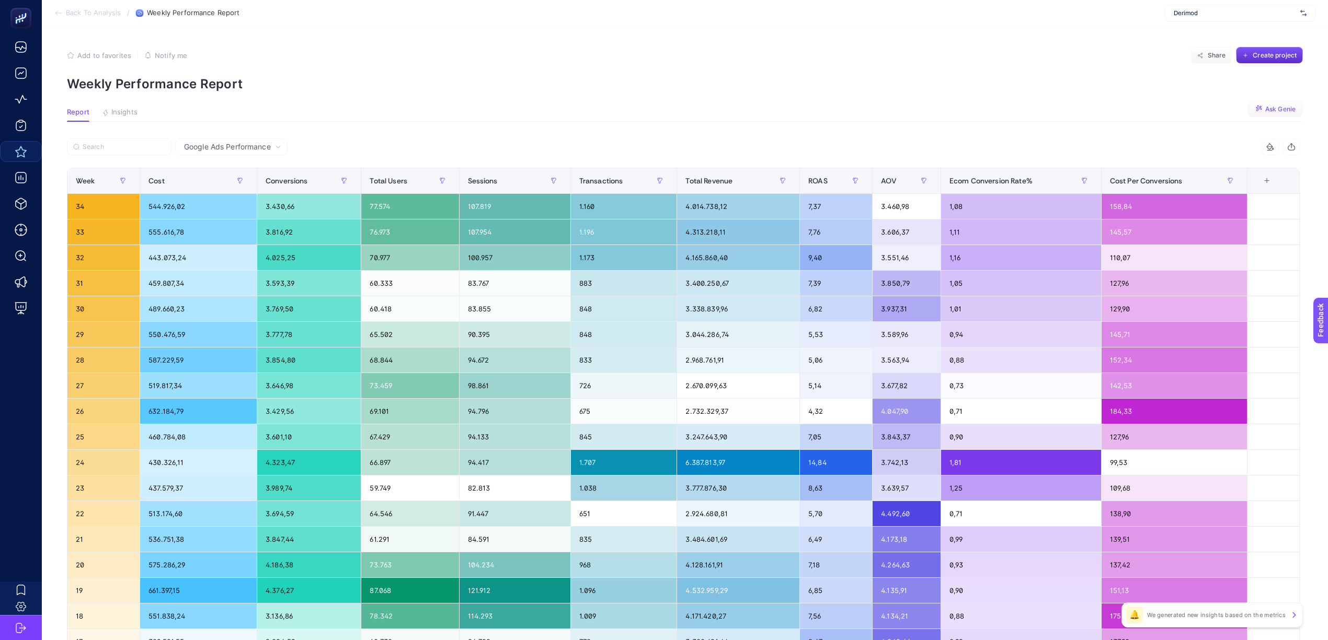
click at [1296, 110] on span "Ask Genie" at bounding box center [1280, 109] width 30 height 8
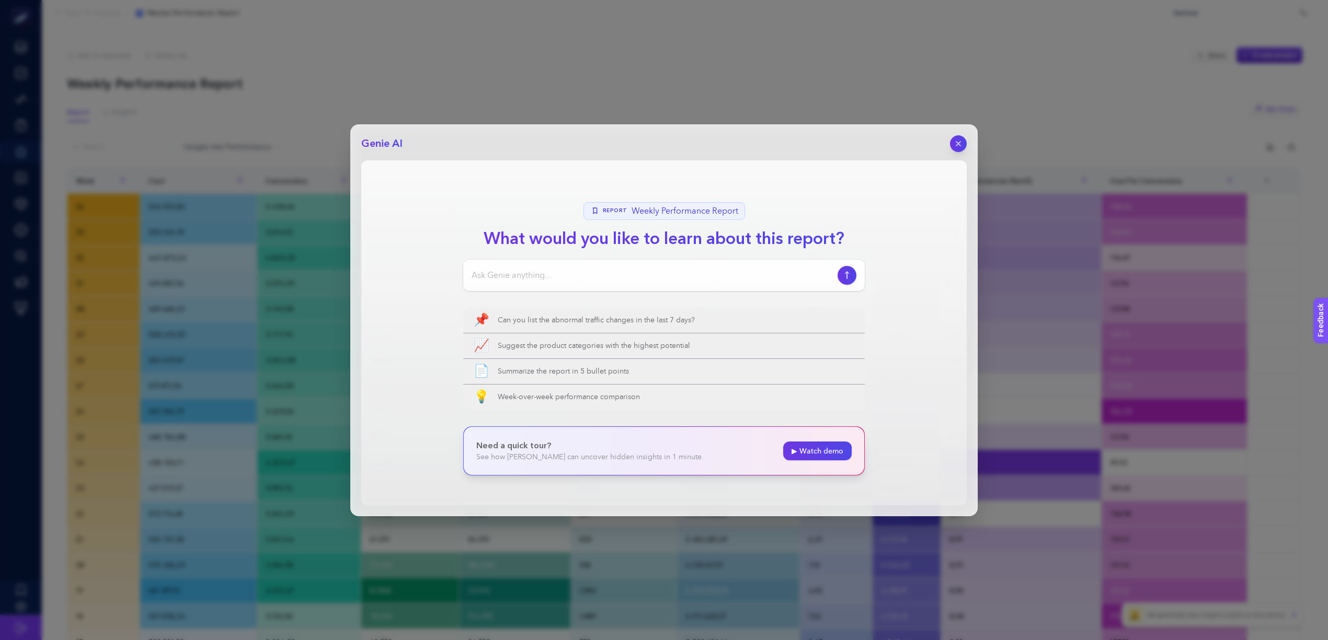
click at [569, 276] on input at bounding box center [653, 275] width 362 height 13
type input "Ş"
click at [765, 275] on input "7 Ağustostan beri yayında olan YouTube kampanyalarımın ad gruplarındaki hrcamal…" at bounding box center [653, 275] width 362 height 13
click at [764, 274] on input "7 Ağustostan beri yayında olan YouTube kampanyalarımın ad gruplarındaki hrcamal…" at bounding box center [653, 275] width 362 height 13
click at [822, 276] on input "7 Ağustostan beri yayında olan YouTube kampanyalarımın ad gruplarındaki harcama…" at bounding box center [653, 275] width 362 height 13
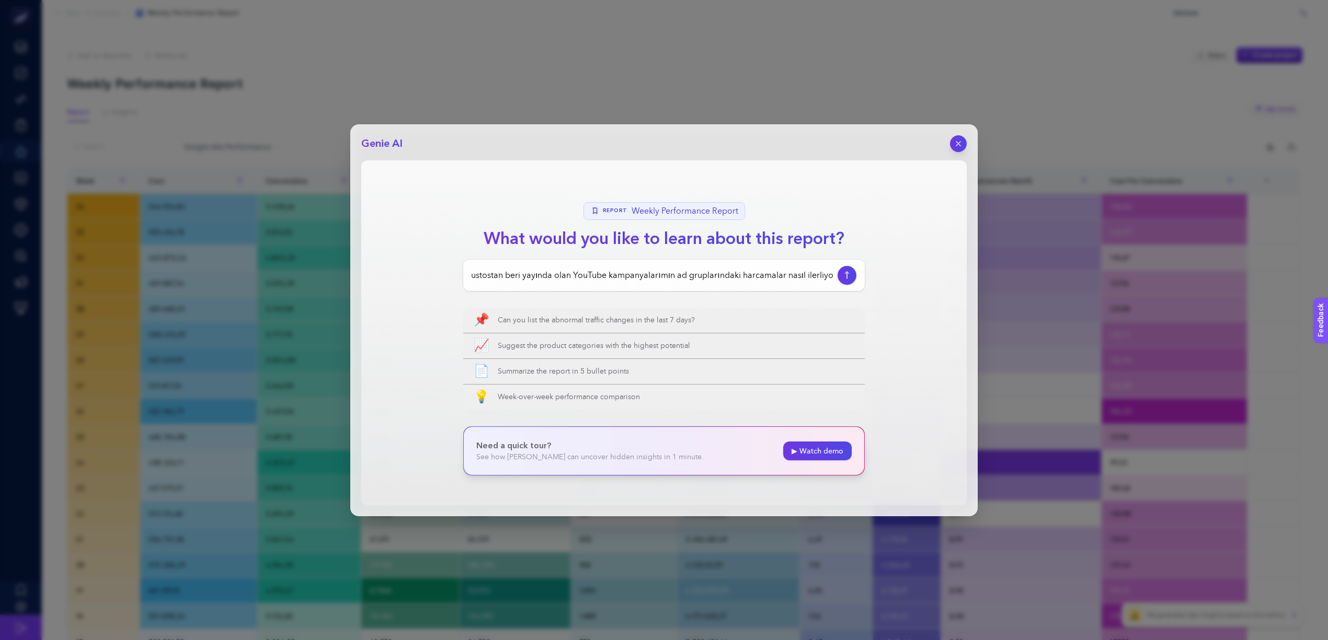
type input "7 Ağustostan beri yayında olan YouTube kampanyalarımın ad gruplarındaki harcama…"
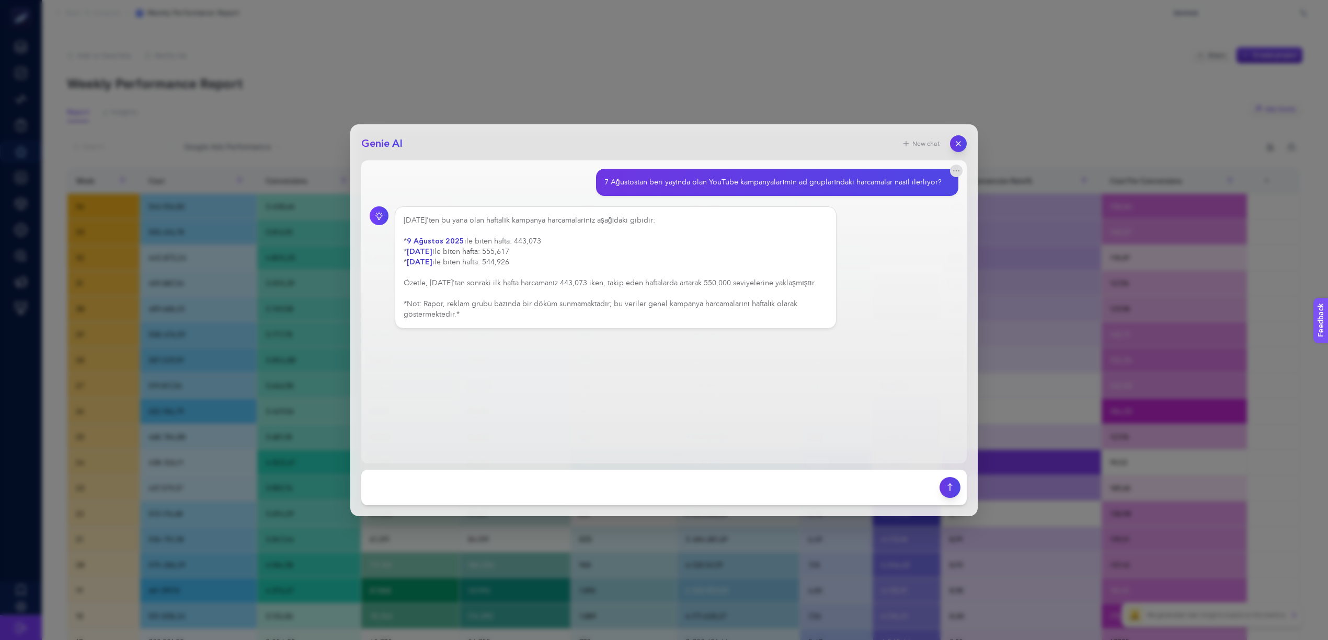
click at [520, 267] on div "[DATE]'ten bu yana olan haftalık kampanya harcamalarınız aşağıdaki gibidir: * […" at bounding box center [616, 267] width 424 height 105
click at [520, 263] on div "[DATE]'ten bu yana olan haftalık kampanya harcamalarınız aşağıdaki gibidir: * […" at bounding box center [616, 267] width 424 height 105
click at [519, 262] on div "[DATE]'ten bu yana olan haftalık kampanya harcamalarınız aşağıdaki gibidir: * […" at bounding box center [616, 267] width 424 height 105
